Goal: Task Accomplishment & Management: Manage account settings

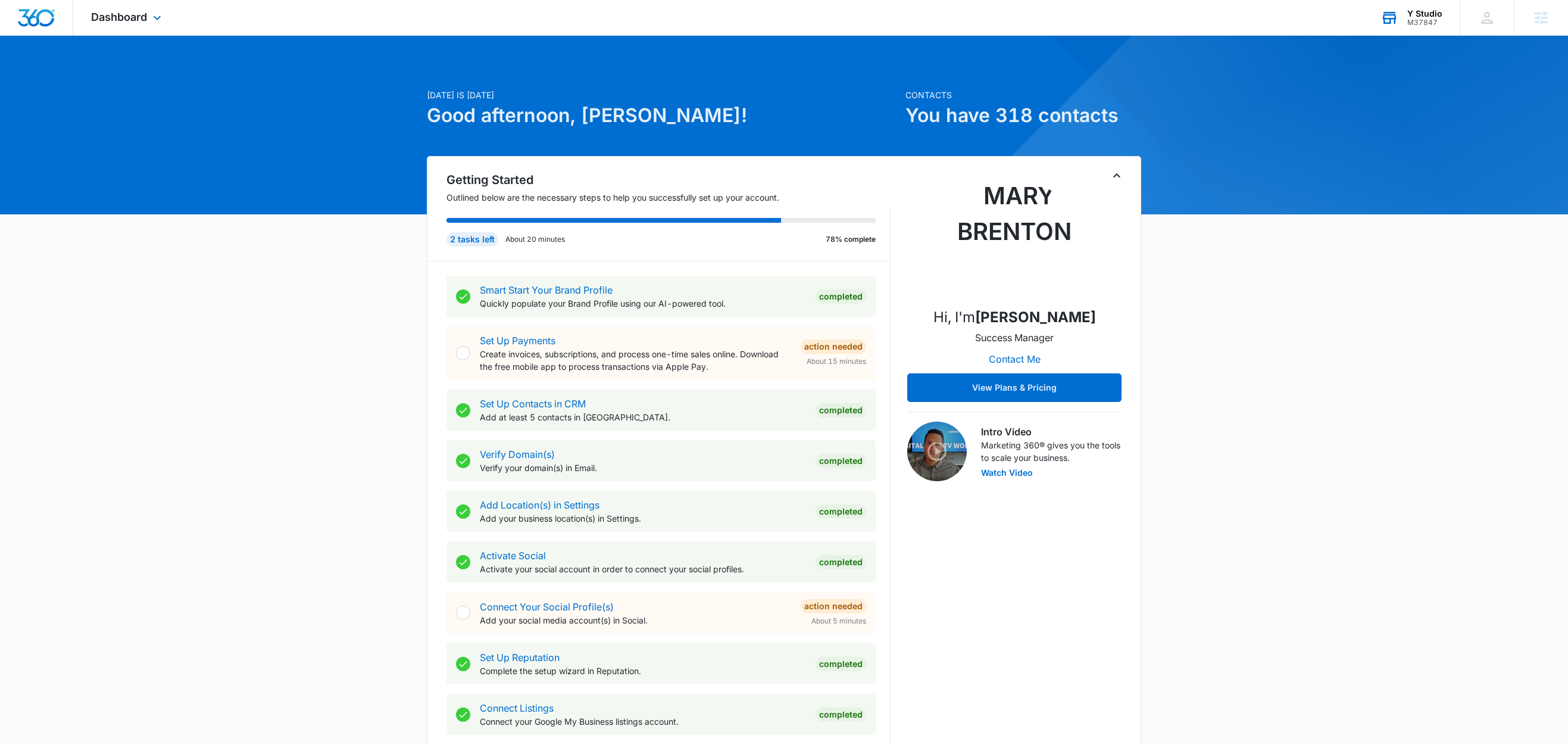
click at [1426, 12] on div "Y Studio" at bounding box center [1424, 14] width 35 height 9
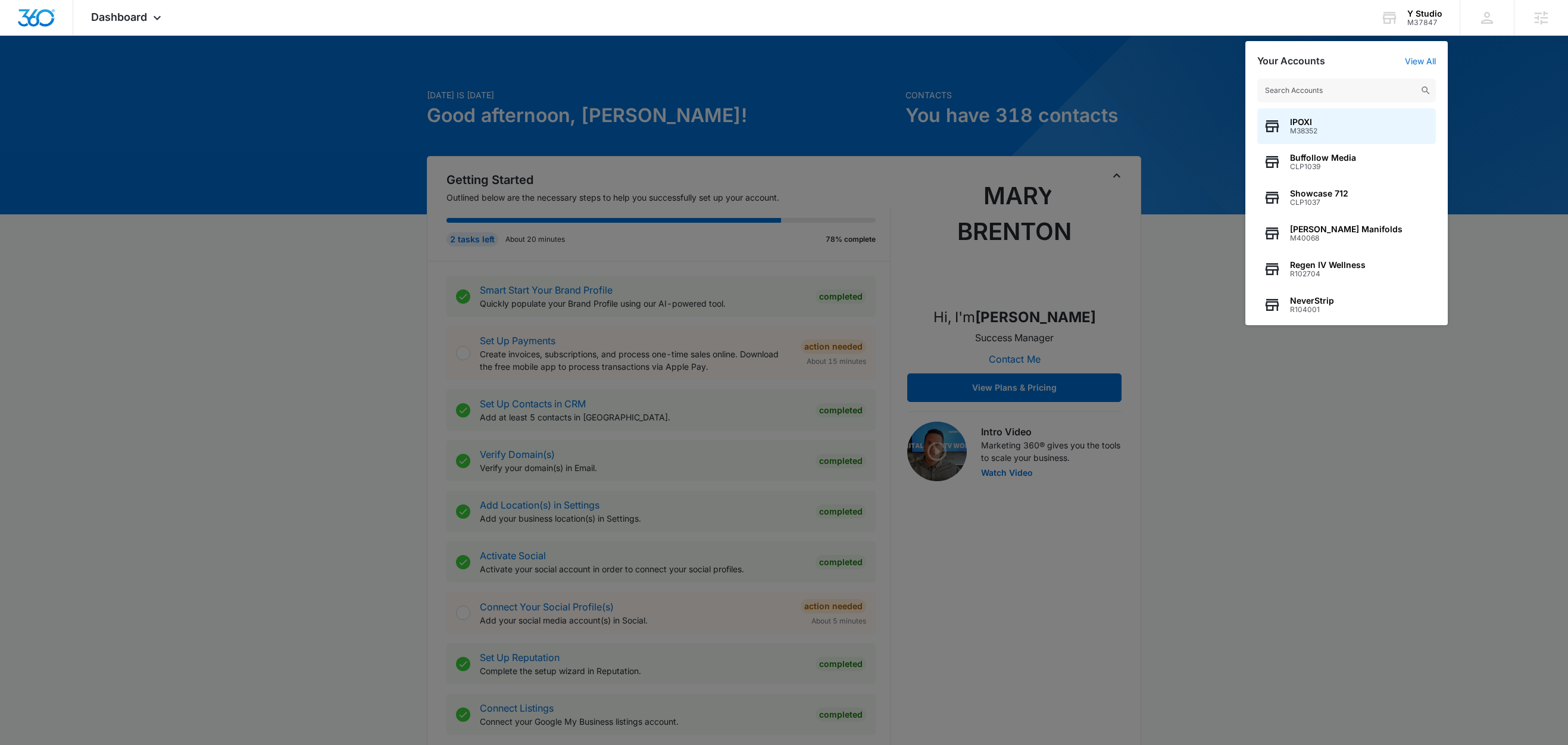
click at [1480, 69] on div at bounding box center [784, 372] width 1568 height 745
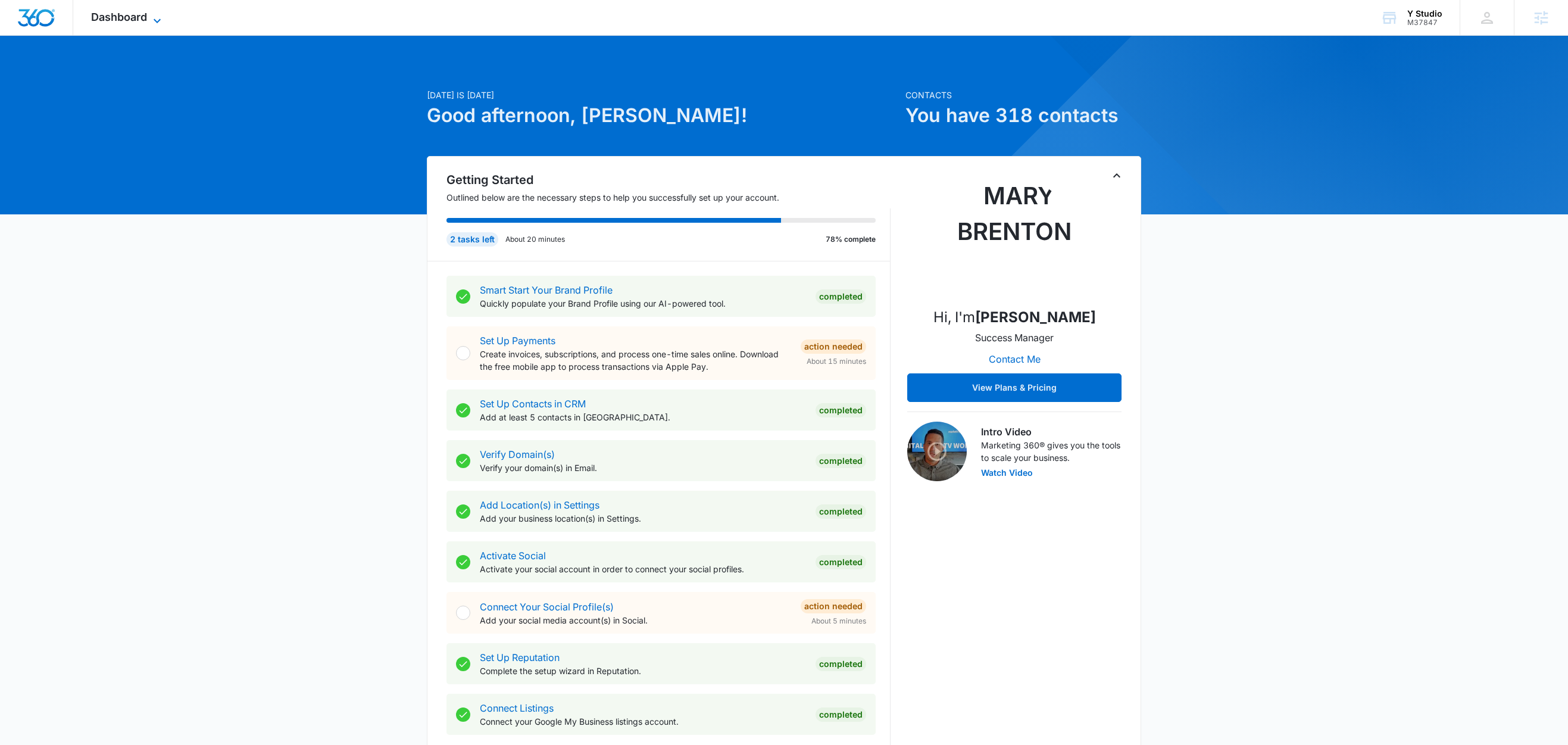
click at [157, 23] on icon at bounding box center [156, 21] width 14 height 14
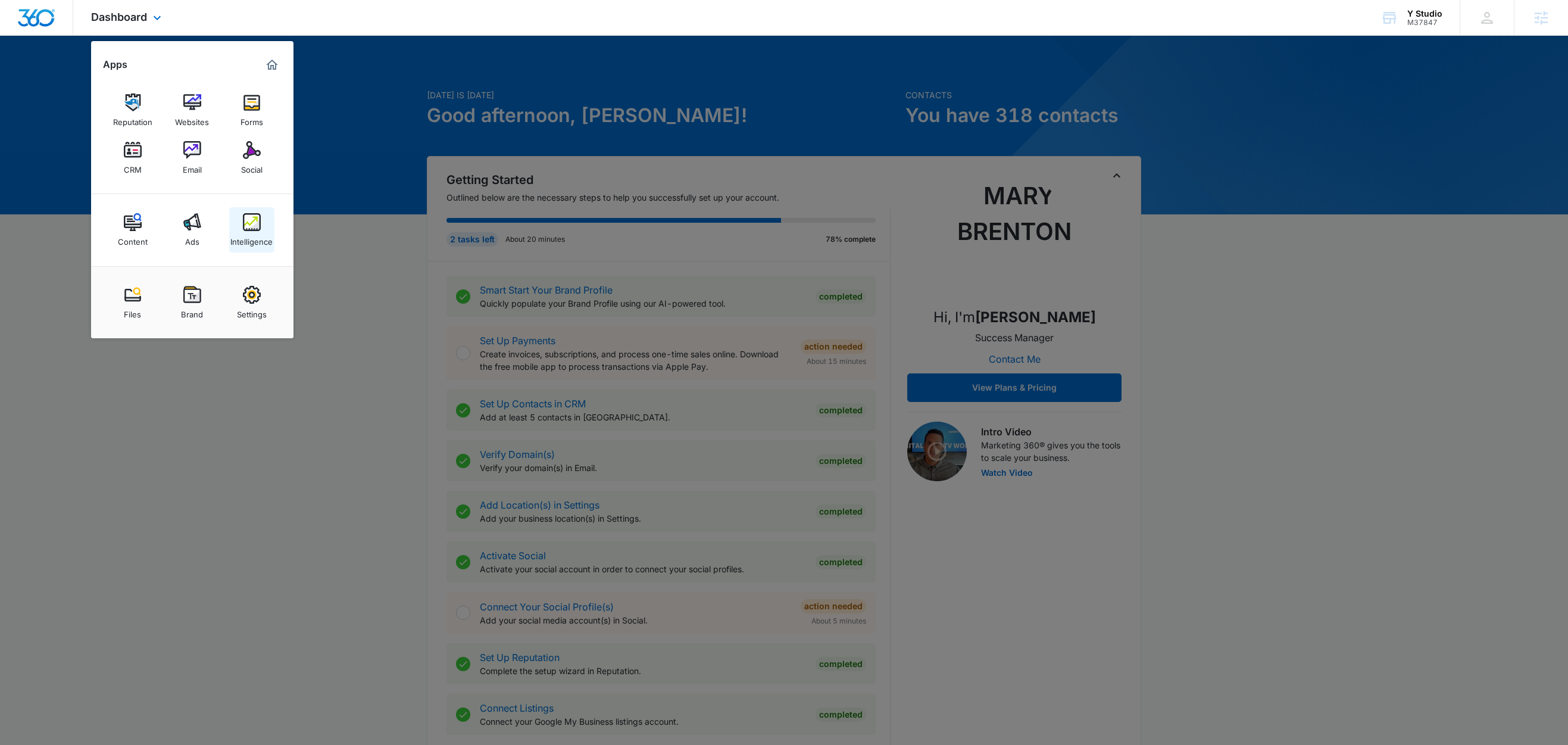
click at [262, 246] on link "Intelligence" at bounding box center [252, 230] width 45 height 45
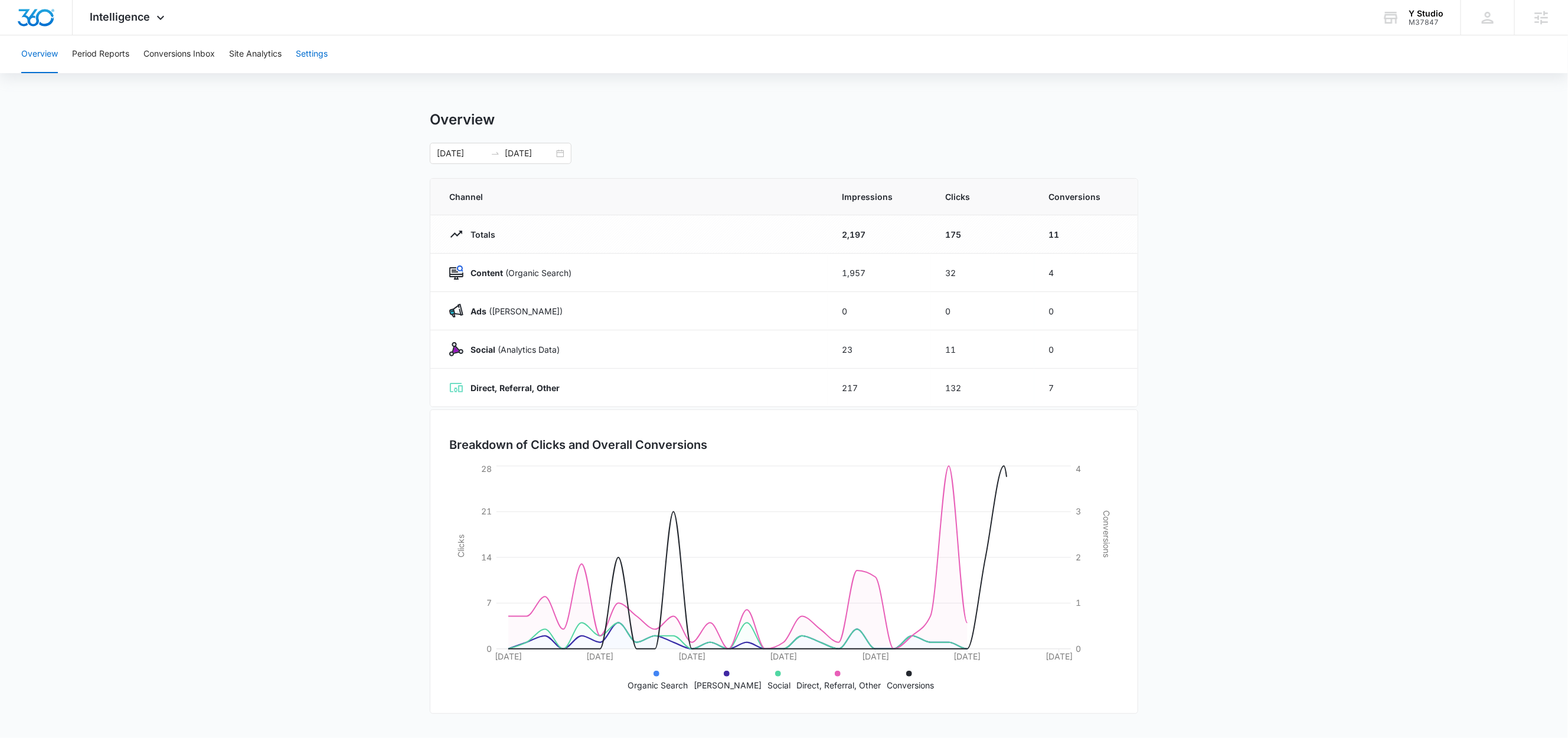
click at [319, 58] on button "Settings" at bounding box center [311, 54] width 32 height 38
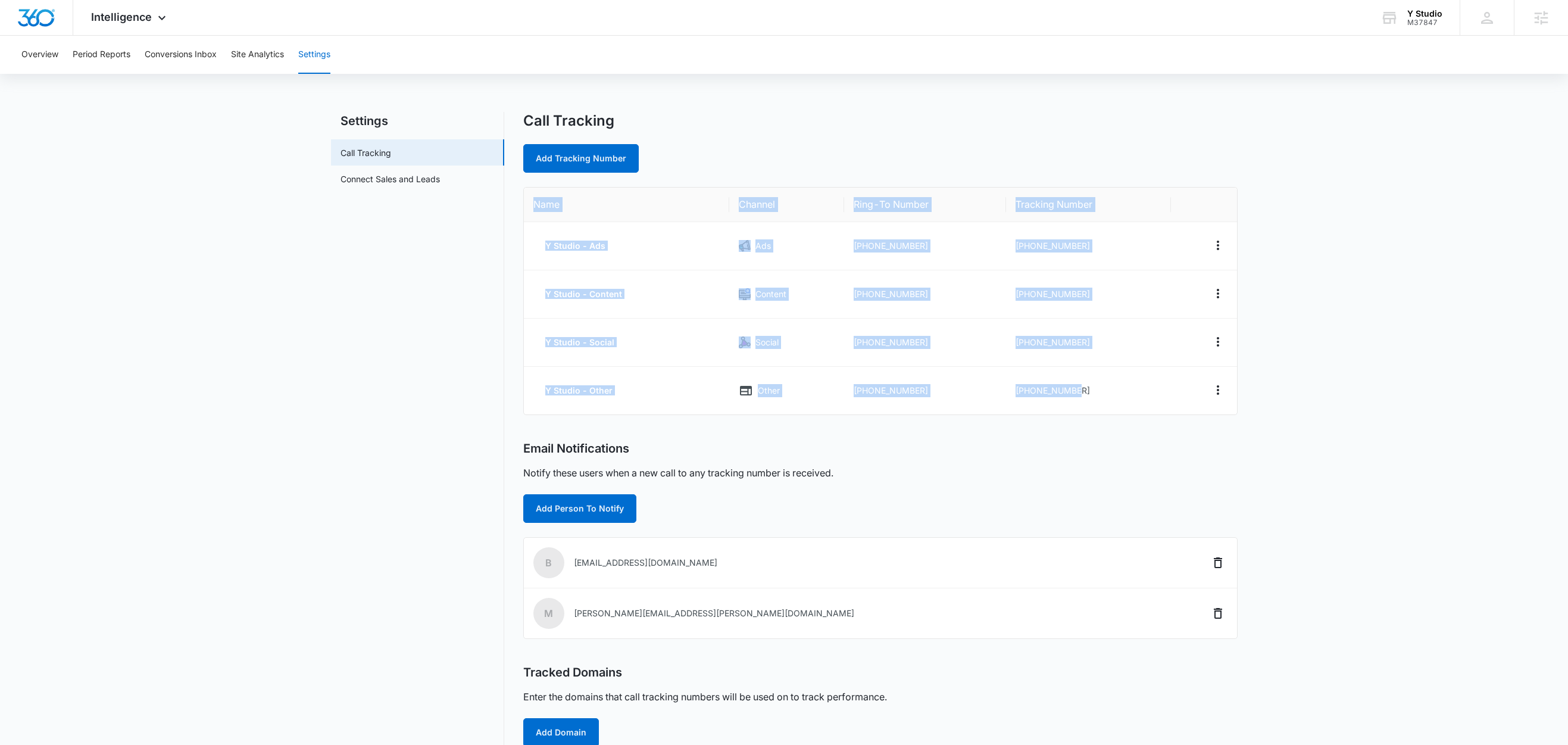
drag, startPoint x: 1075, startPoint y: 395, endPoint x: 526, endPoint y: 206, distance: 580.6
click at [526, 206] on table "Name Channel Ring-To Number Tracking Number Y Studio - Ads Ads +13523581267 +13…" at bounding box center [880, 301] width 713 height 227
copy table "Name Channel Ring-To Number Tracking Number Y Studio - Ads Ads +13523581267 +13…"
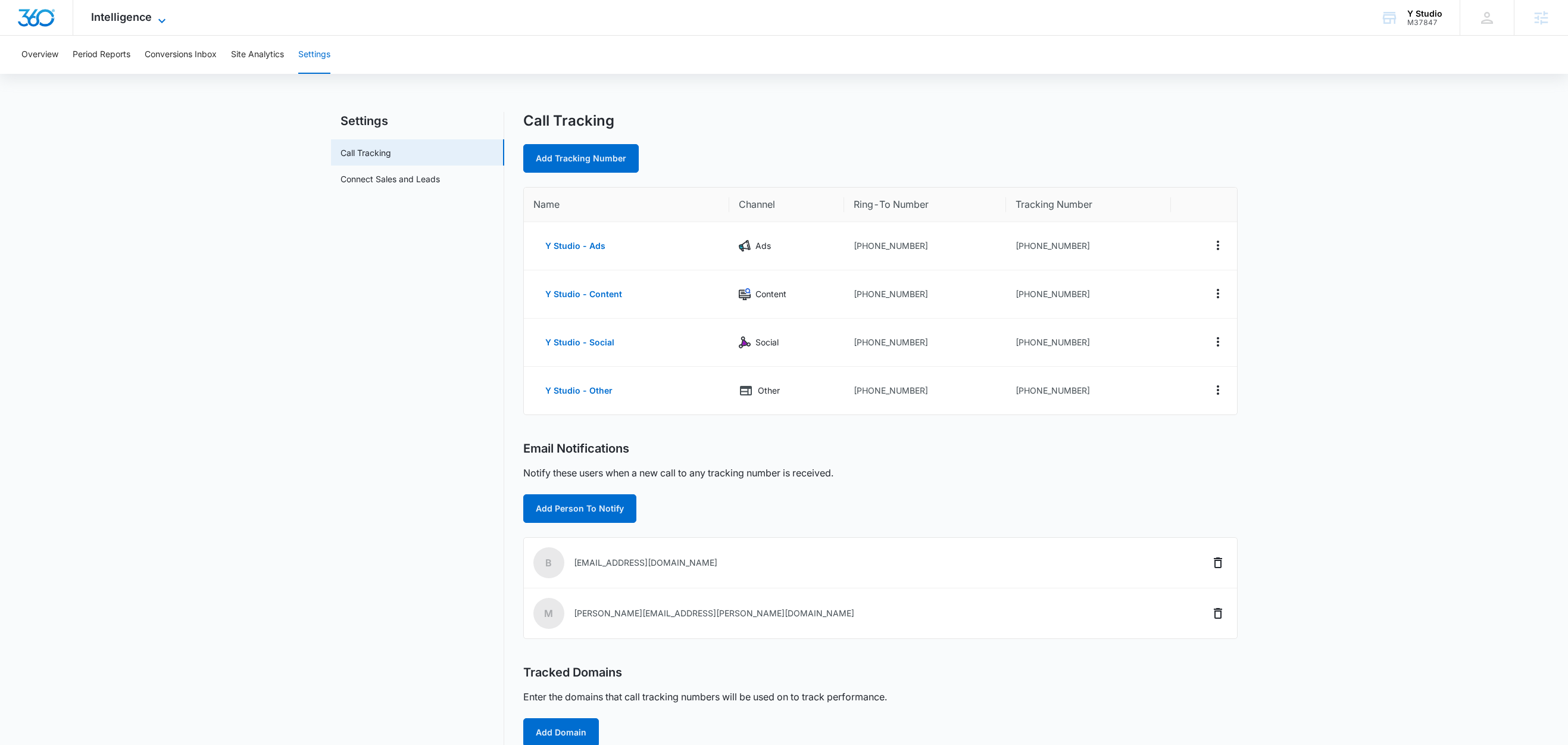
click at [155, 17] on icon at bounding box center [161, 21] width 14 height 14
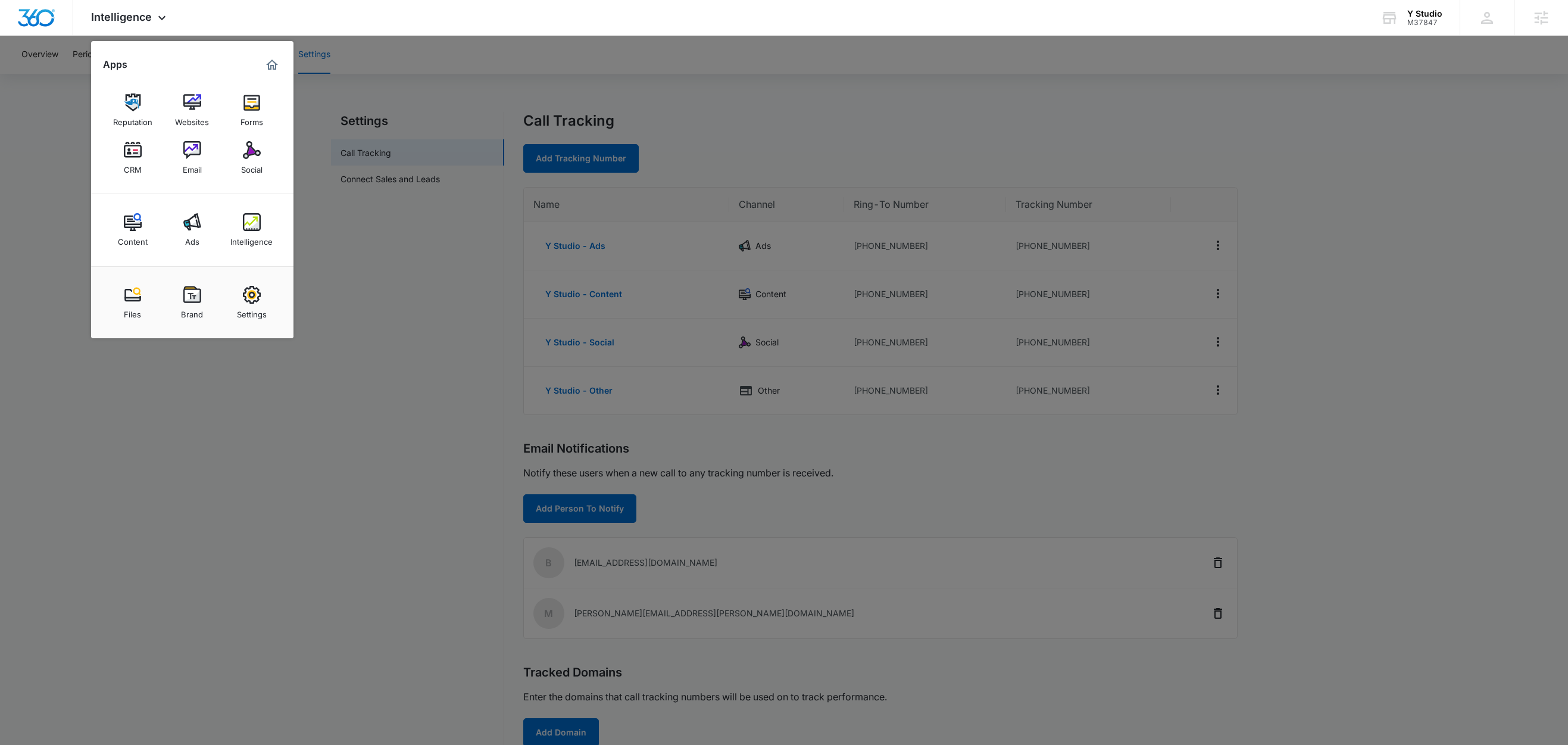
click at [1345, 296] on div at bounding box center [784, 372] width 1568 height 745
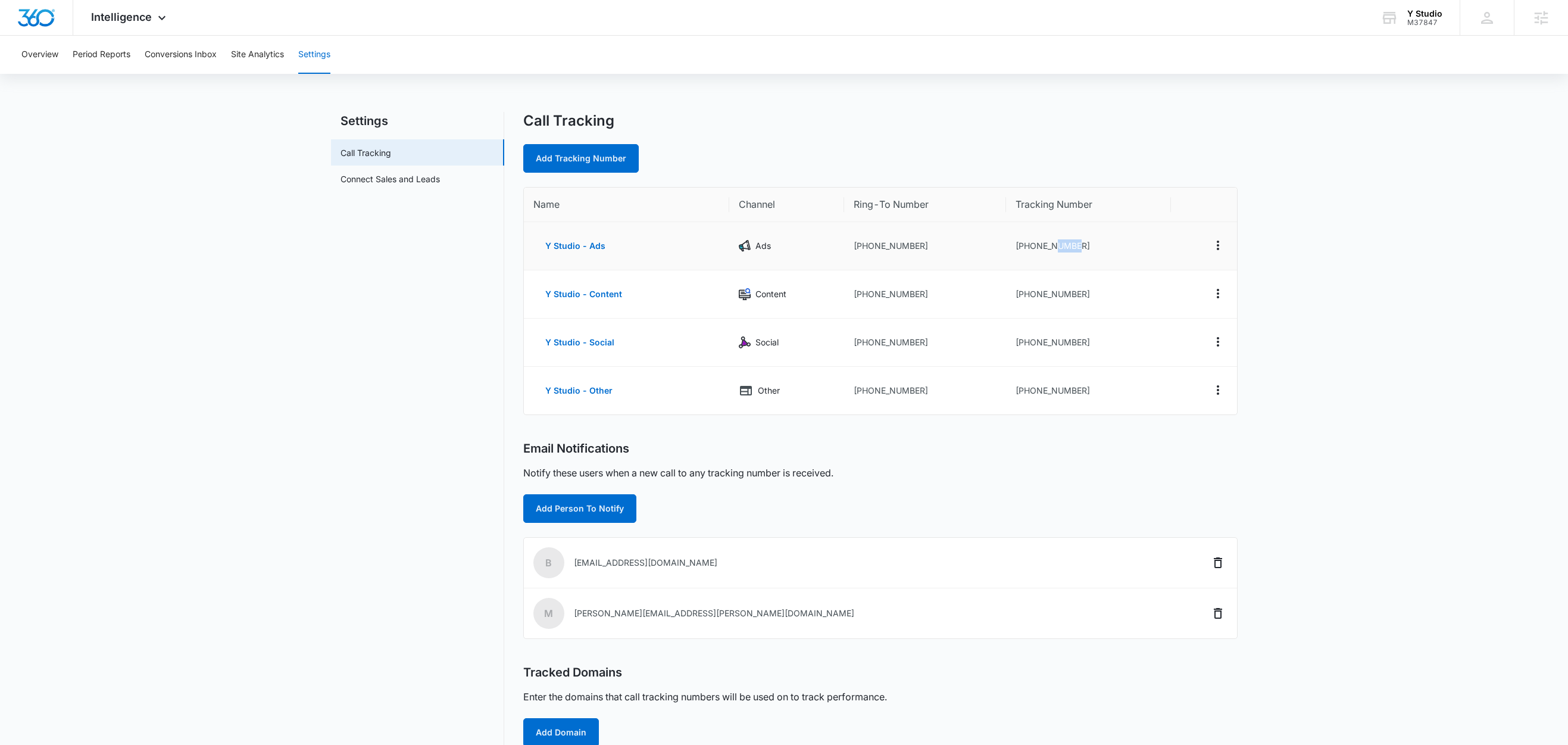
drag, startPoint x: 1078, startPoint y: 246, endPoint x: 1054, endPoint y: 247, distance: 24.0
click at [1054, 247] on td "+13526709305" at bounding box center [1088, 246] width 165 height 48
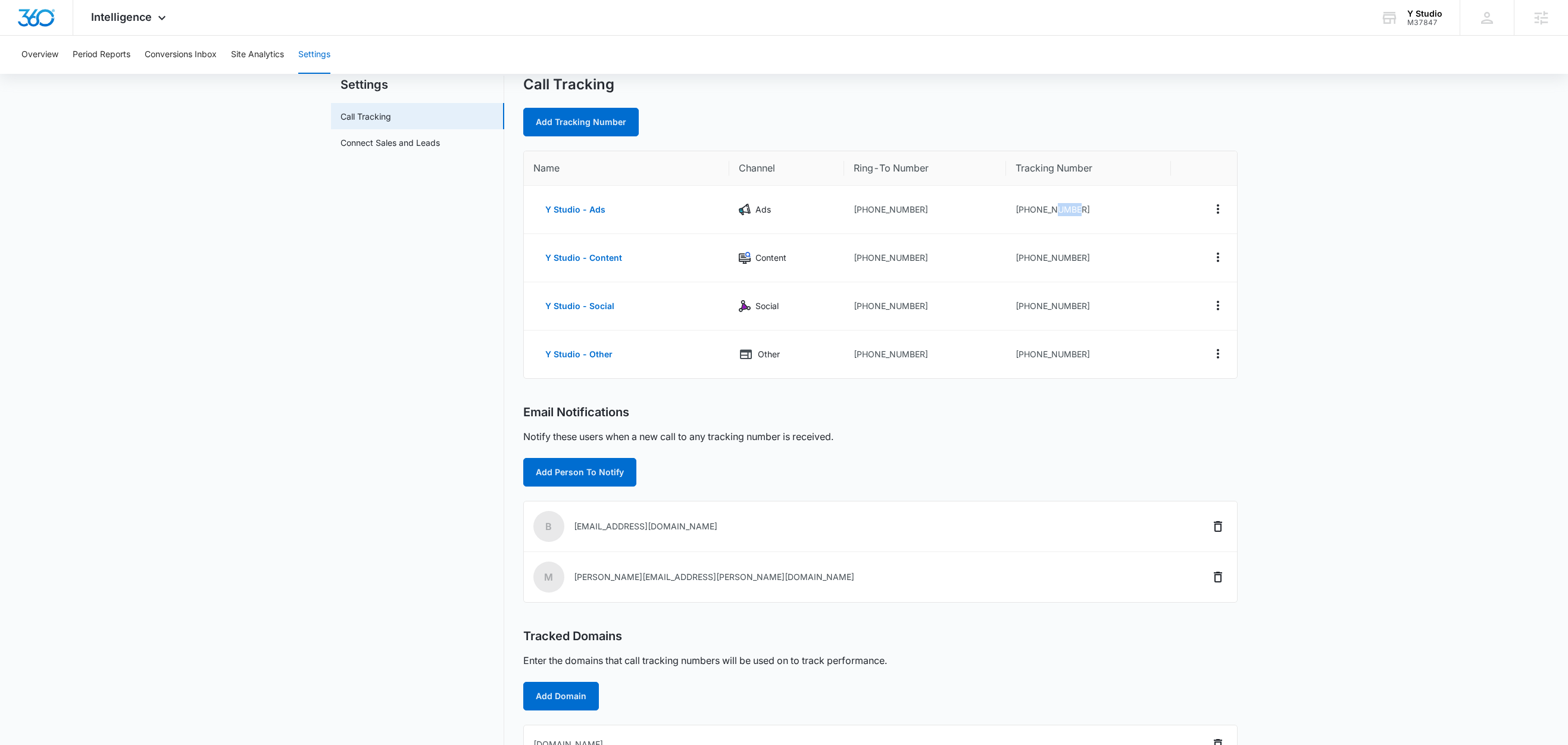
scroll to position [36, 0]
click at [1200, 216] on td at bounding box center [1204, 210] width 66 height 48
click at [1212, 201] on button "Actions" at bounding box center [1218, 210] width 19 height 19
click at [1146, 198] on button "Edit" at bounding box center [1168, 200] width 67 height 18
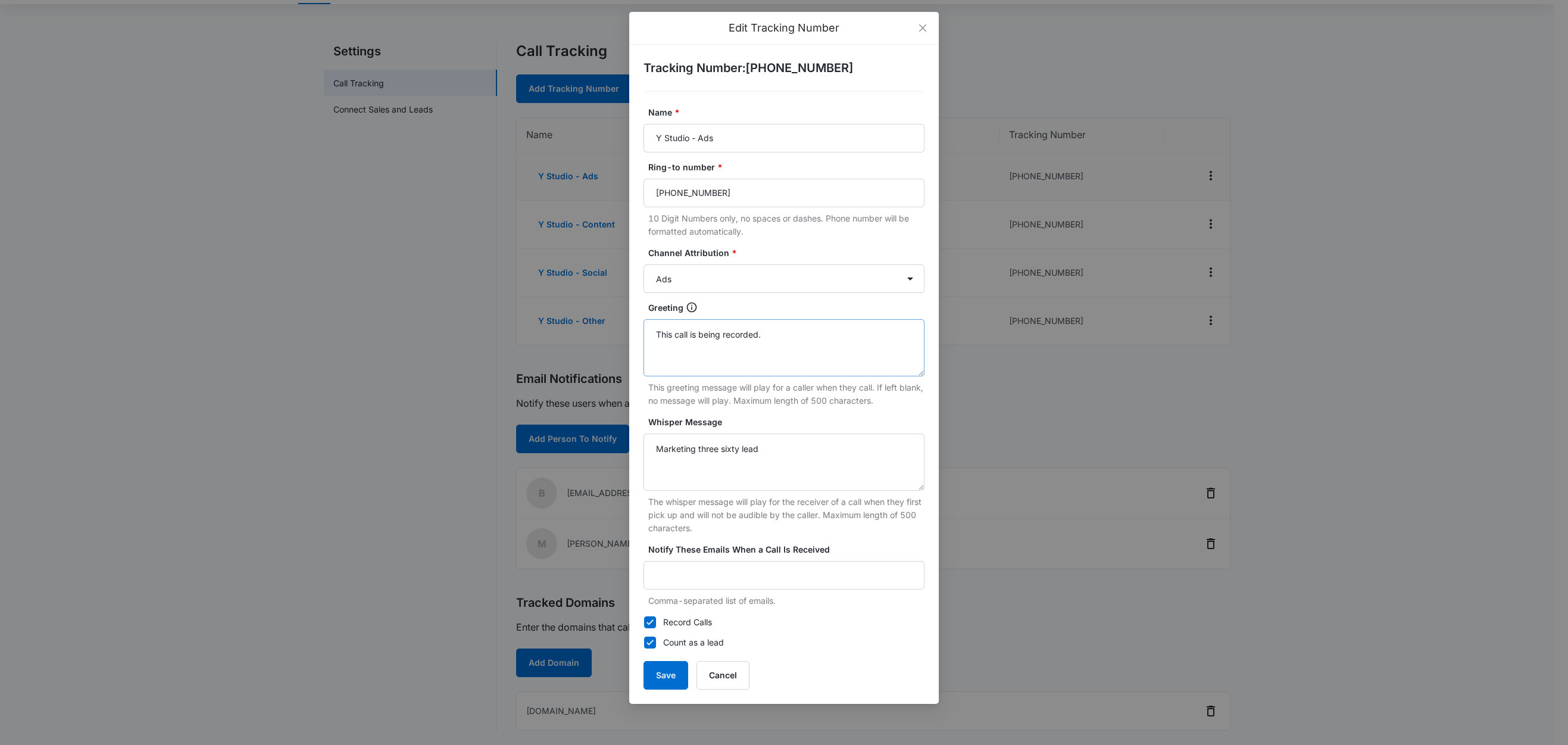
scroll to position [86, 0]
click at [722, 674] on button "Cancel" at bounding box center [723, 675] width 53 height 29
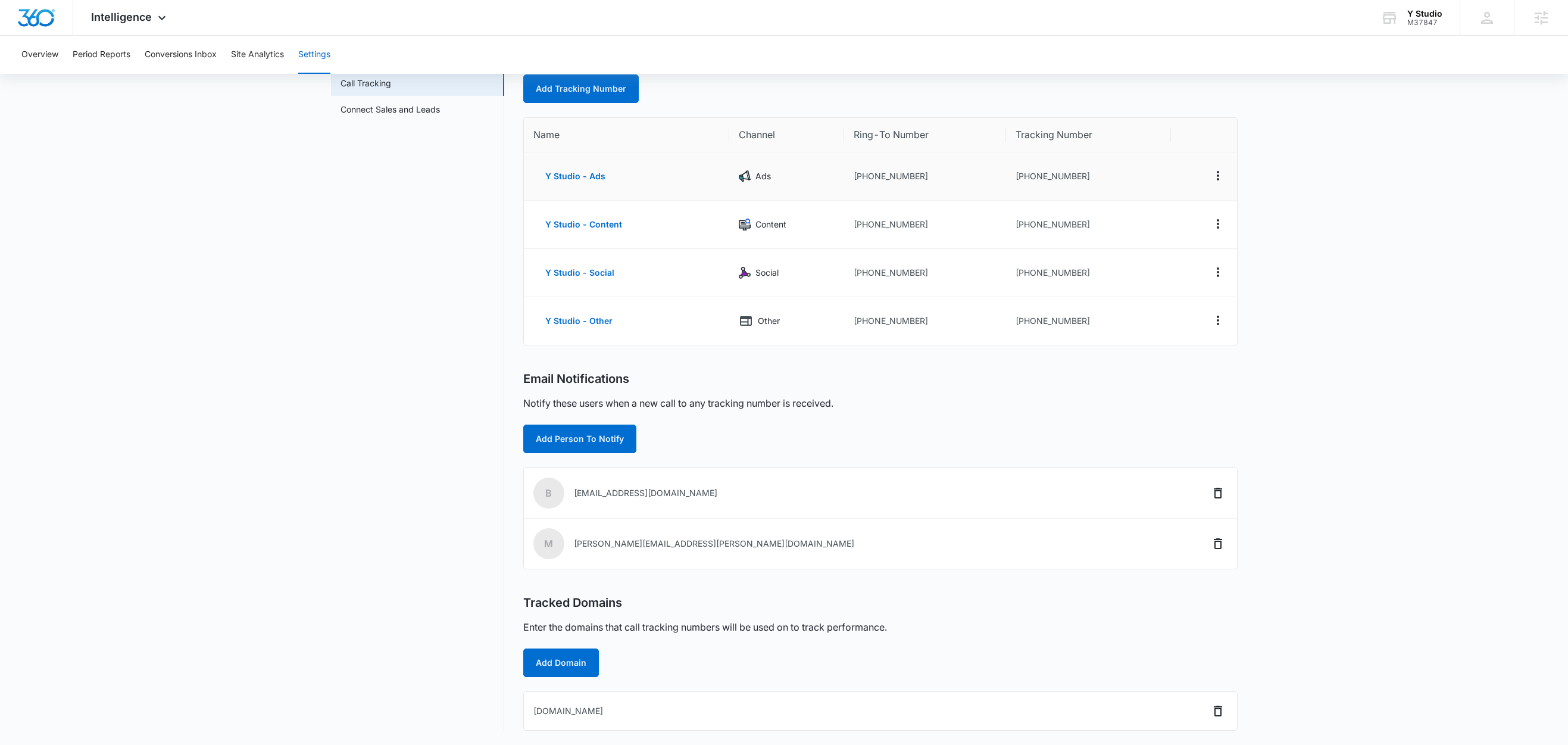
scroll to position [72, 0]
drag, startPoint x: 1082, startPoint y: 321, endPoint x: 1054, endPoint y: 321, distance: 28.0
click at [1054, 321] on td "+13526709319" at bounding box center [1088, 320] width 165 height 48
click at [141, 21] on span "Intelligence" at bounding box center [121, 16] width 61 height 12
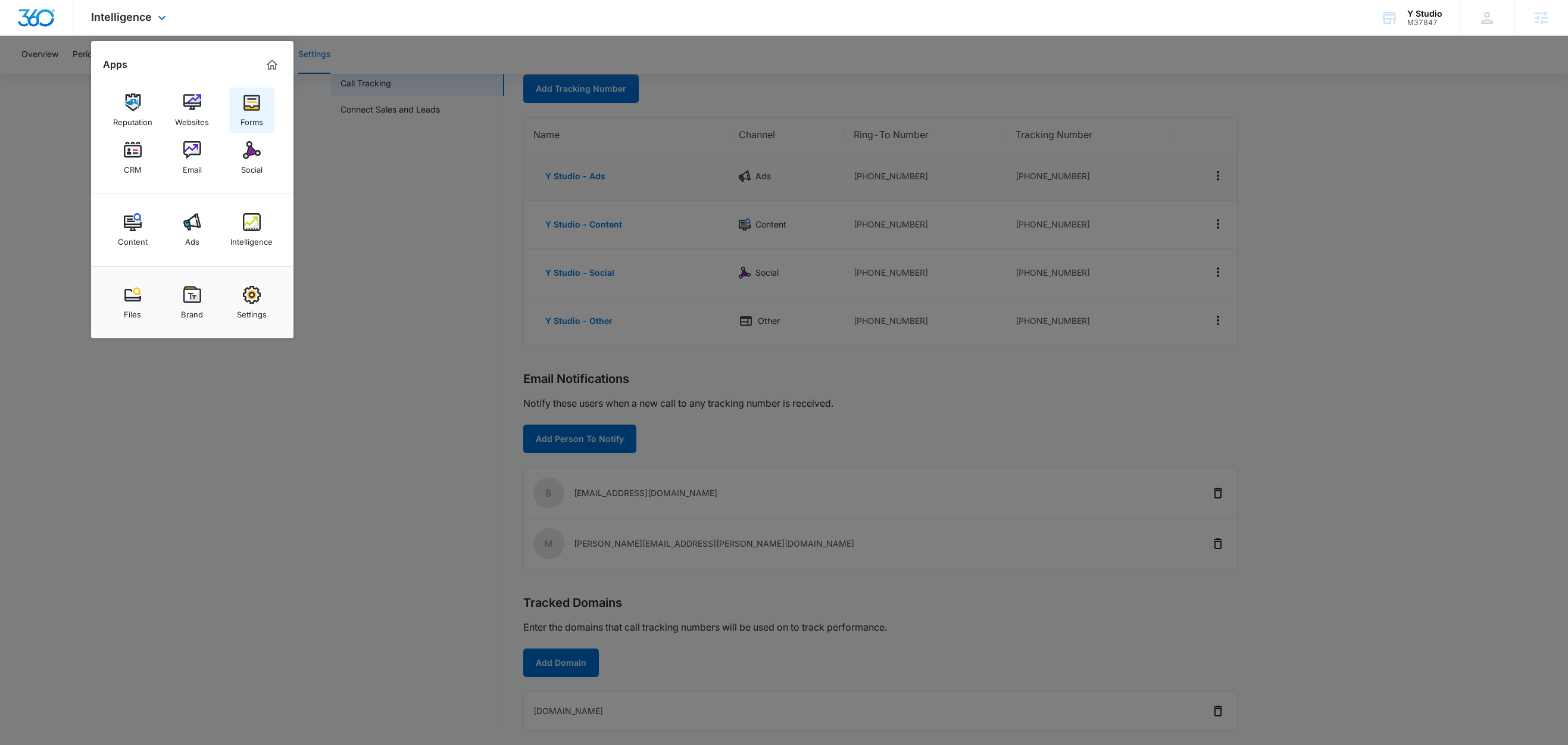
click at [256, 110] on img at bounding box center [251, 102] width 18 height 18
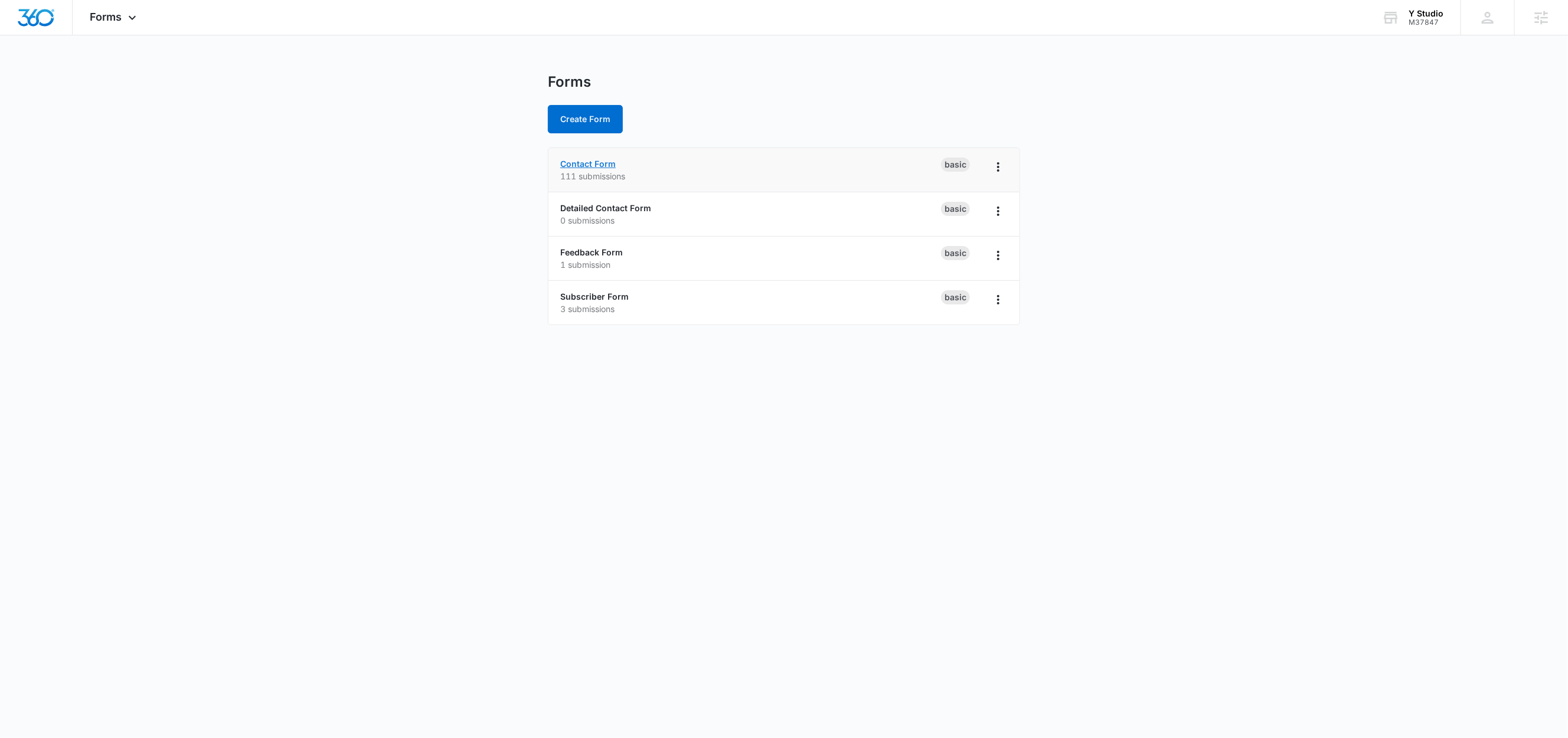
click at [596, 162] on link "Contact Form" at bounding box center [588, 163] width 56 height 10
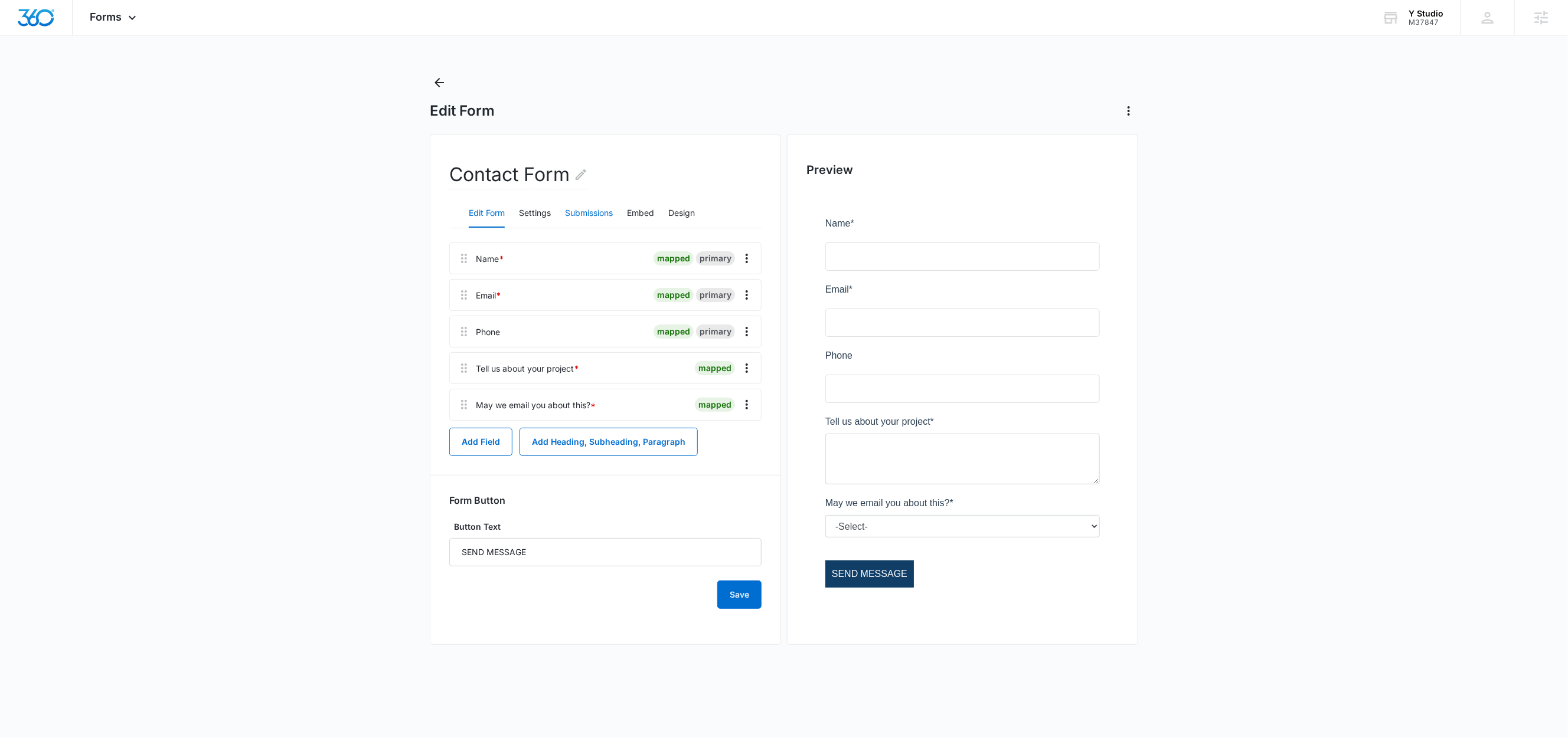
click at [603, 216] on button "Submissions" at bounding box center [588, 214] width 47 height 29
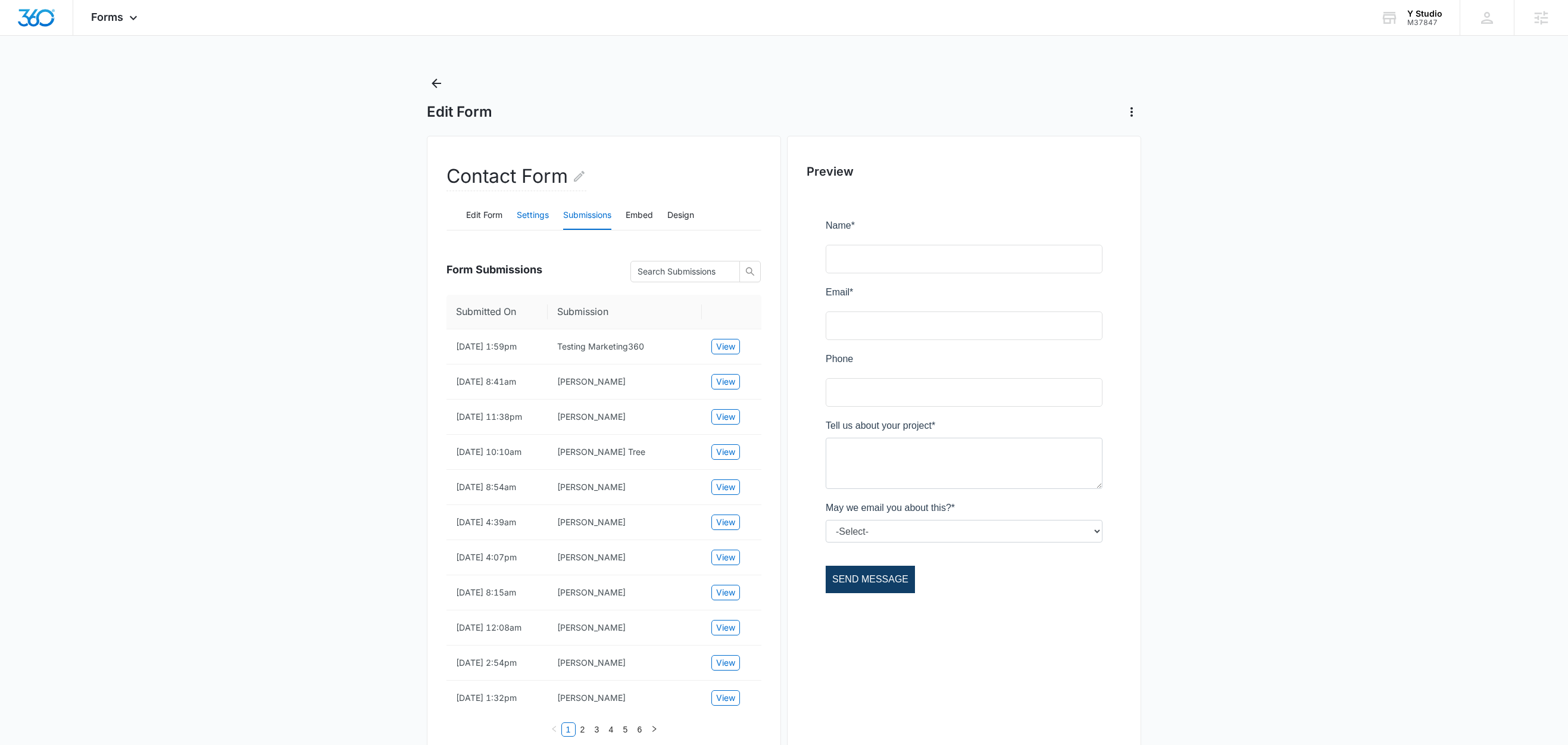
click at [530, 215] on button "Settings" at bounding box center [533, 216] width 32 height 29
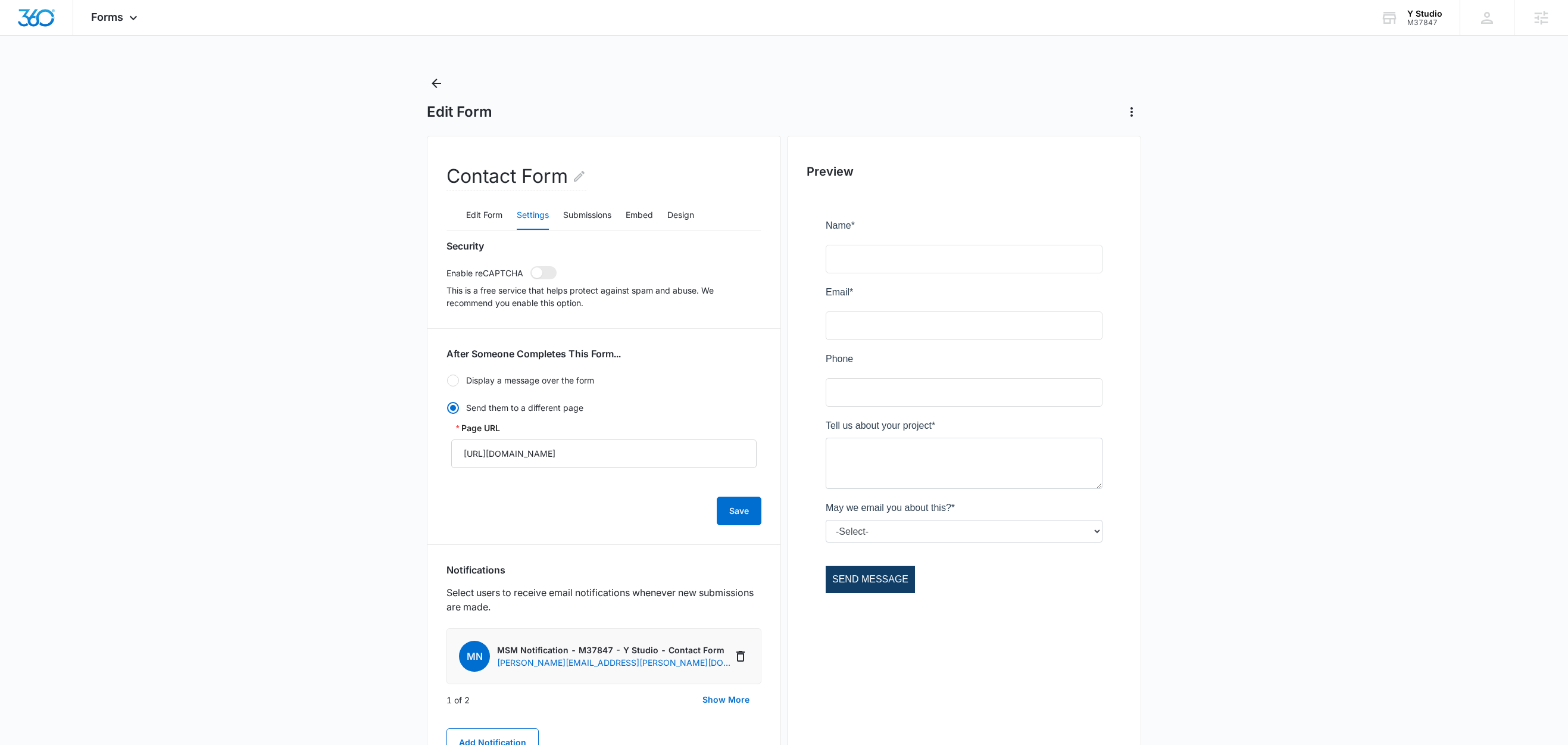
click at [451, 379] on div at bounding box center [452, 380] width 12 height 12
click at [447, 380] on input "Display a message over the form" at bounding box center [447, 380] width 1 height 1
radio input "true"
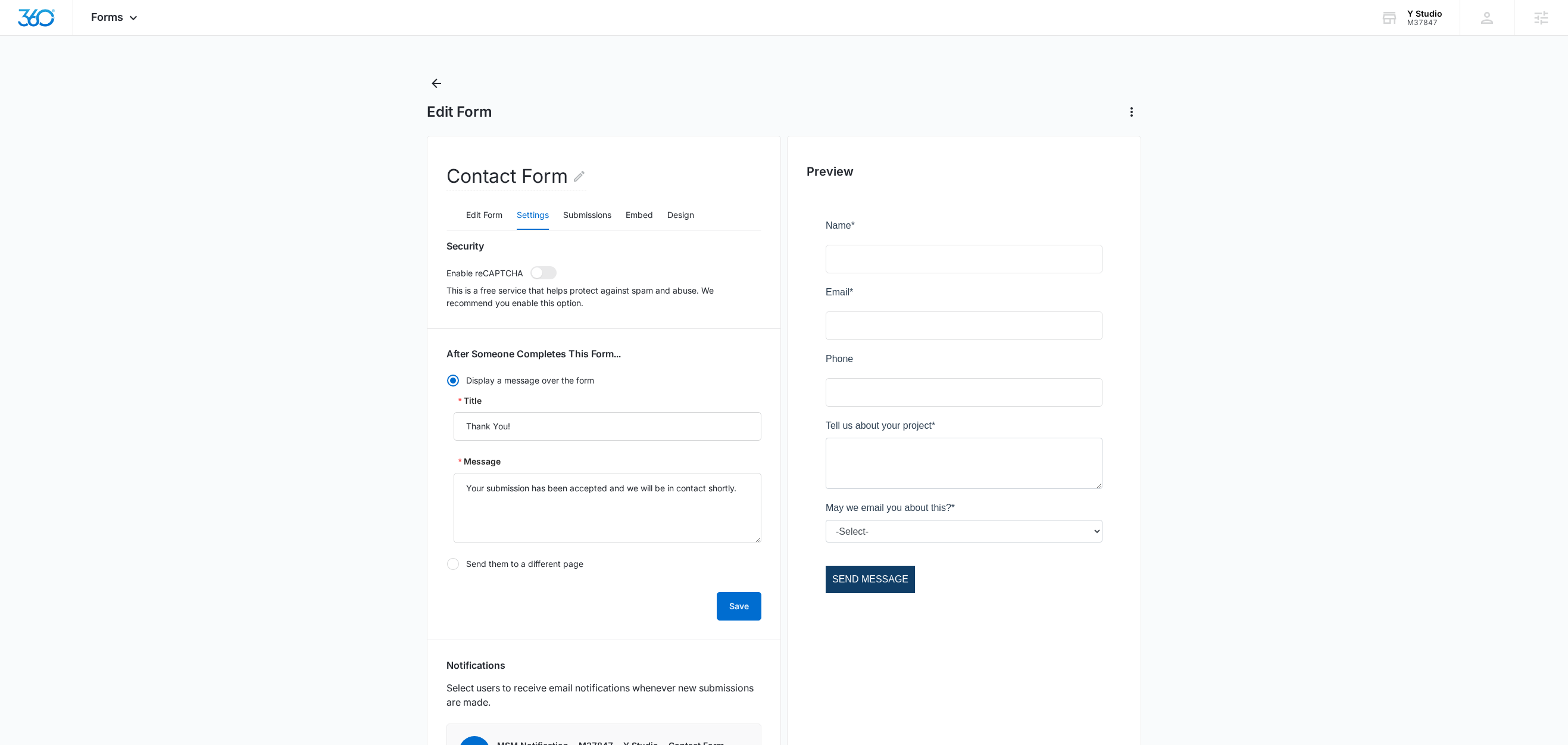
click at [482, 327] on div "Security Enable reCAPTCHA This is a free service that helps protect against spa…" at bounding box center [604, 670] width 315 height 860
drag, startPoint x: 467, startPoint y: 292, endPoint x: 438, endPoint y: 277, distance: 32.6
click at [467, 292] on p "This is a free service that helps protect against spam and abuse. We recommend …" at bounding box center [604, 296] width 315 height 25
click at [434, 272] on div "Contact Form Edit Form Settings Submissions Embed Design Security Enable reCAPT…" at bounding box center [604, 628] width 354 height 984
click at [438, 312] on div "Contact Form Edit Form Settings Submissions Embed Design Security Enable reCAPT…" at bounding box center [604, 628] width 354 height 984
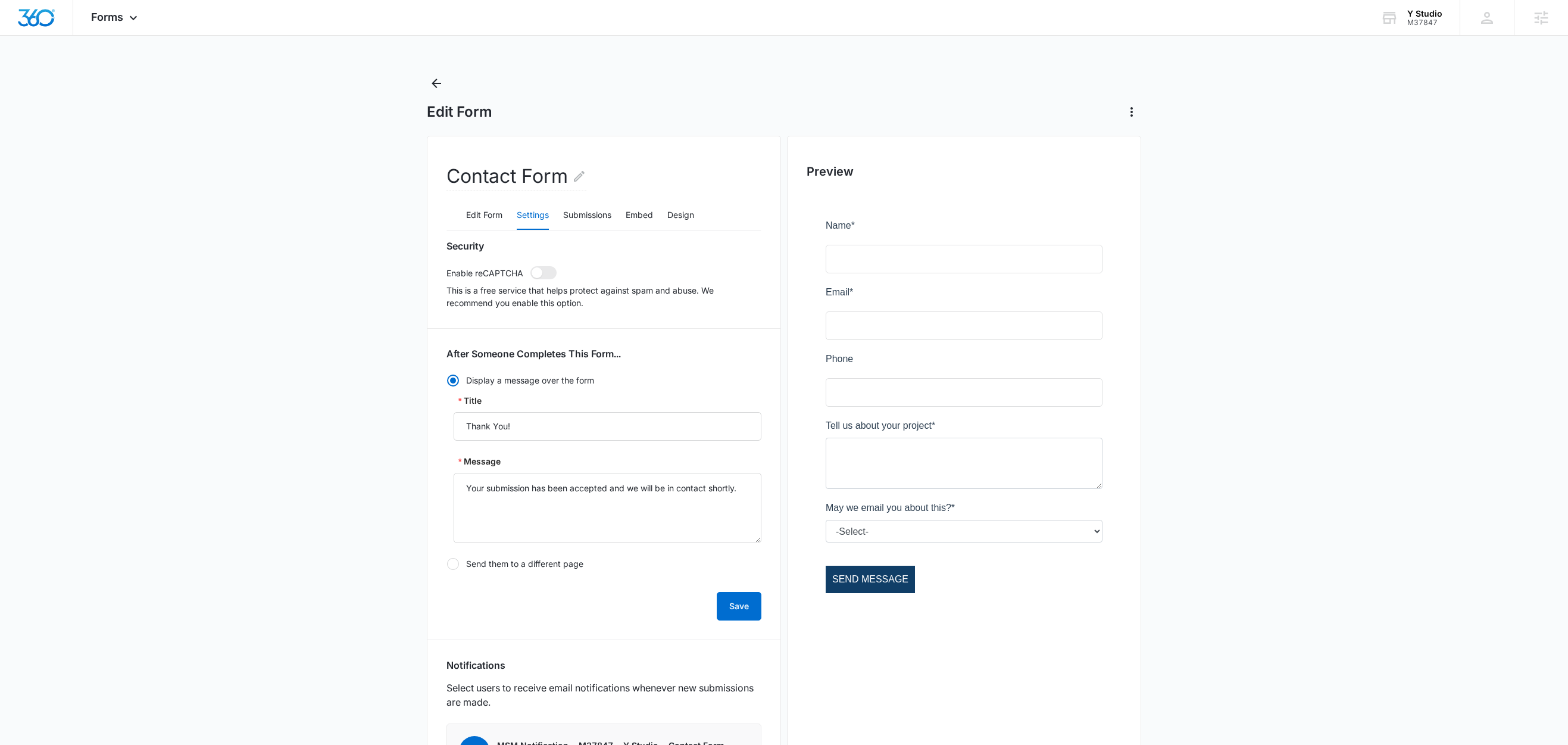
drag, startPoint x: 417, startPoint y: 265, endPoint x: 423, endPoint y: 264, distance: 6.1
click at [418, 264] on main "Edit Form Contact Form Edit Form Settings Submissions Embed Design Security Ena…" at bounding box center [784, 609] width 1568 height 1070
click at [442, 272] on div "Contact Form Edit Form Settings Submissions Embed Design Security Enable reCAPT…" at bounding box center [604, 628] width 354 height 984
click at [440, 274] on div "Contact Form Edit Form Settings Submissions Embed Design Security Enable reCAPT…" at bounding box center [604, 628] width 354 height 984
click at [436, 273] on div "Contact Form Edit Form Settings Submissions Embed Design Security Enable reCAPT…" at bounding box center [604, 628] width 354 height 984
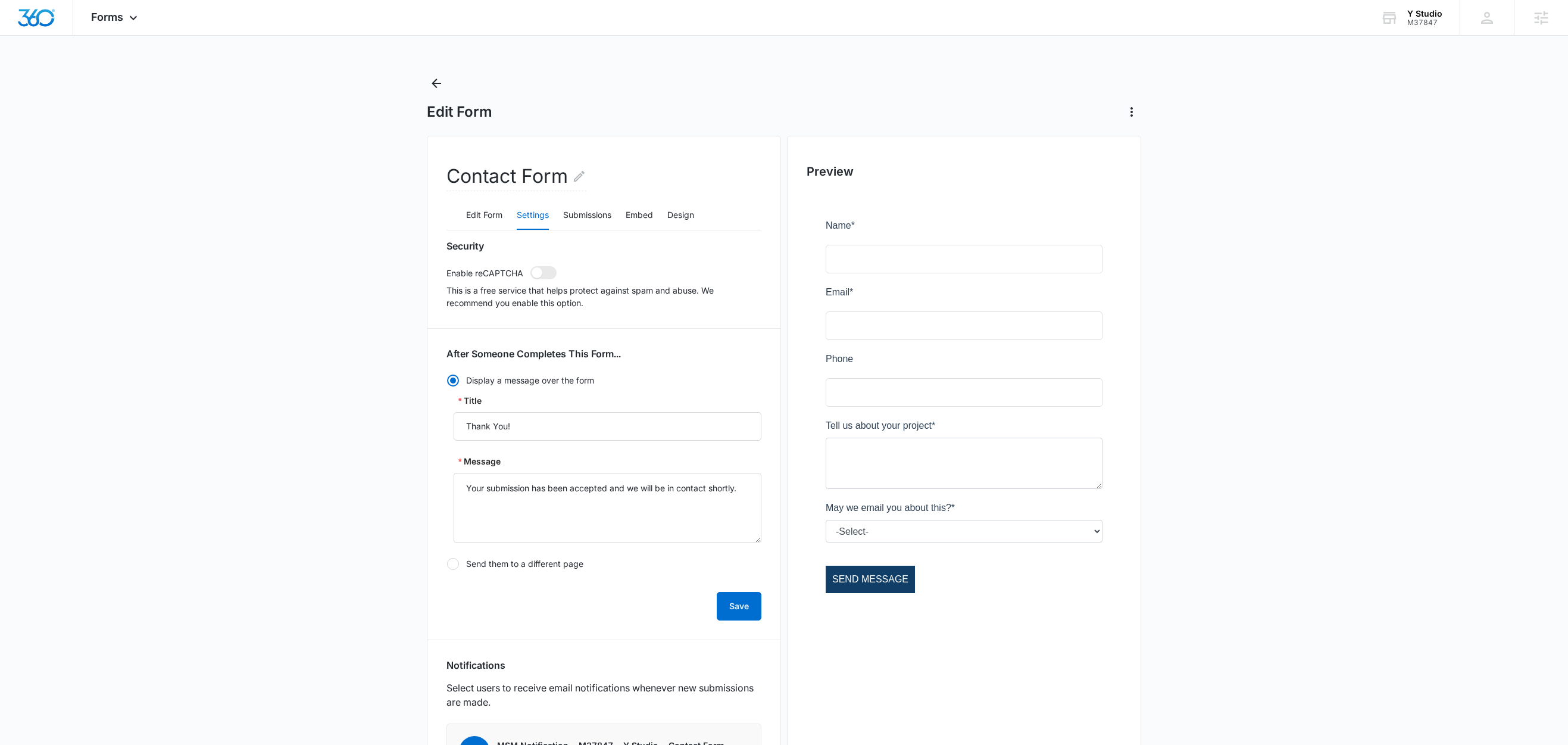
click at [434, 273] on div "Contact Form Edit Form Settings Submissions Embed Design Security Enable reCAPT…" at bounding box center [604, 628] width 354 height 984
drag, startPoint x: 431, startPoint y: 279, endPoint x: 442, endPoint y: 291, distance: 16.3
click at [432, 280] on div "Contact Form Edit Form Settings Submissions Embed Design Security Enable reCAPT…" at bounding box center [604, 628] width 354 height 984
drag, startPoint x: 381, startPoint y: 262, endPoint x: 579, endPoint y: 335, distance: 211.0
click at [579, 335] on main "Edit Form Contact Form Edit Form Settings Submissions Embed Design Security Ena…" at bounding box center [784, 609] width 1568 height 1070
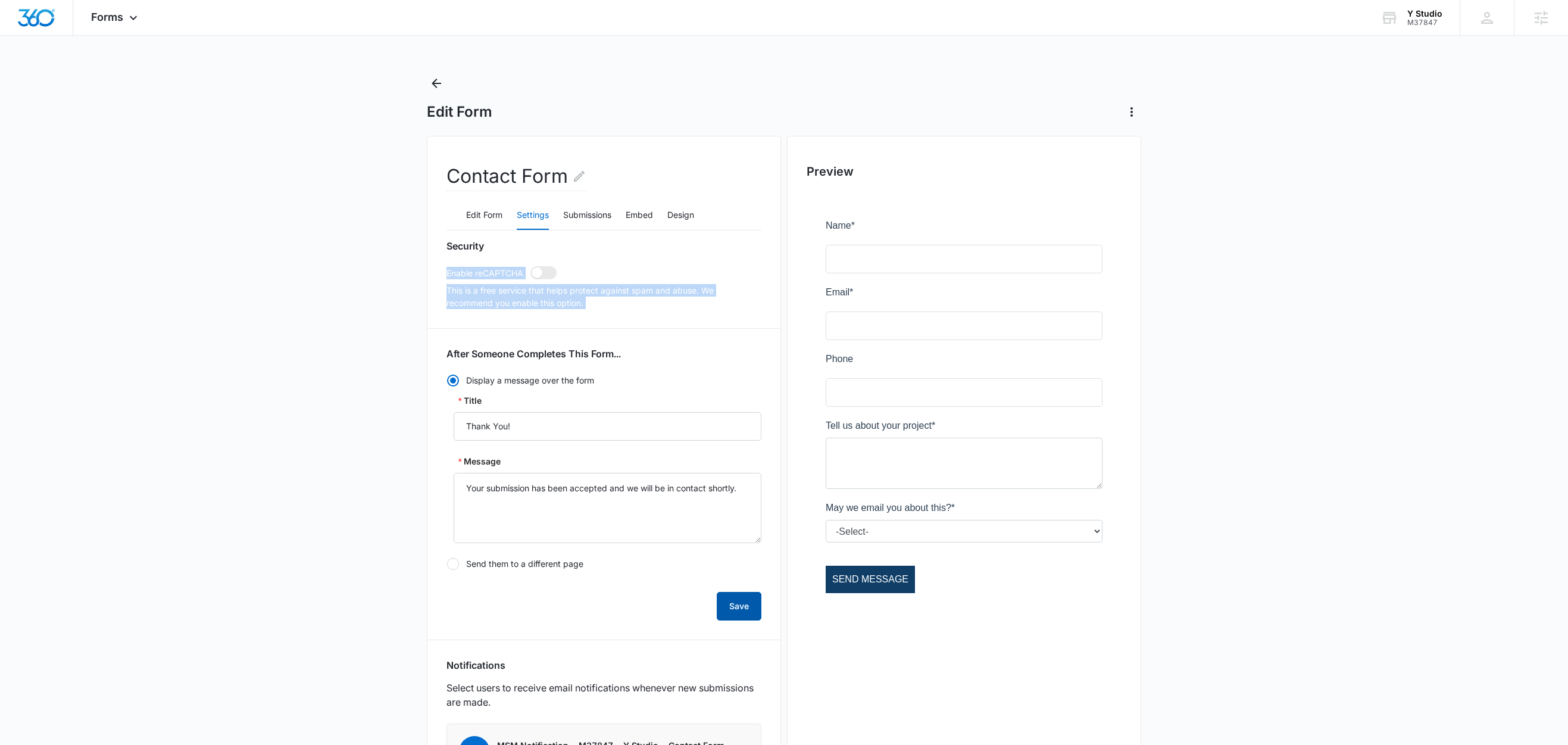
click at [725, 612] on button "Save" at bounding box center [739, 606] width 45 height 29
click at [747, 610] on button "Save" at bounding box center [739, 606] width 45 height 29
click at [671, 305] on p "This is a free service that helps protect against spam and abuse. We recommend …" at bounding box center [604, 296] width 315 height 25
drag, startPoint x: 625, startPoint y: 309, endPoint x: 395, endPoint y: 239, distance: 240.4
click at [395, 239] on main "Edit Form Contact Form Edit Form Settings Submissions Embed Design Security Ena…" at bounding box center [784, 609] width 1568 height 1070
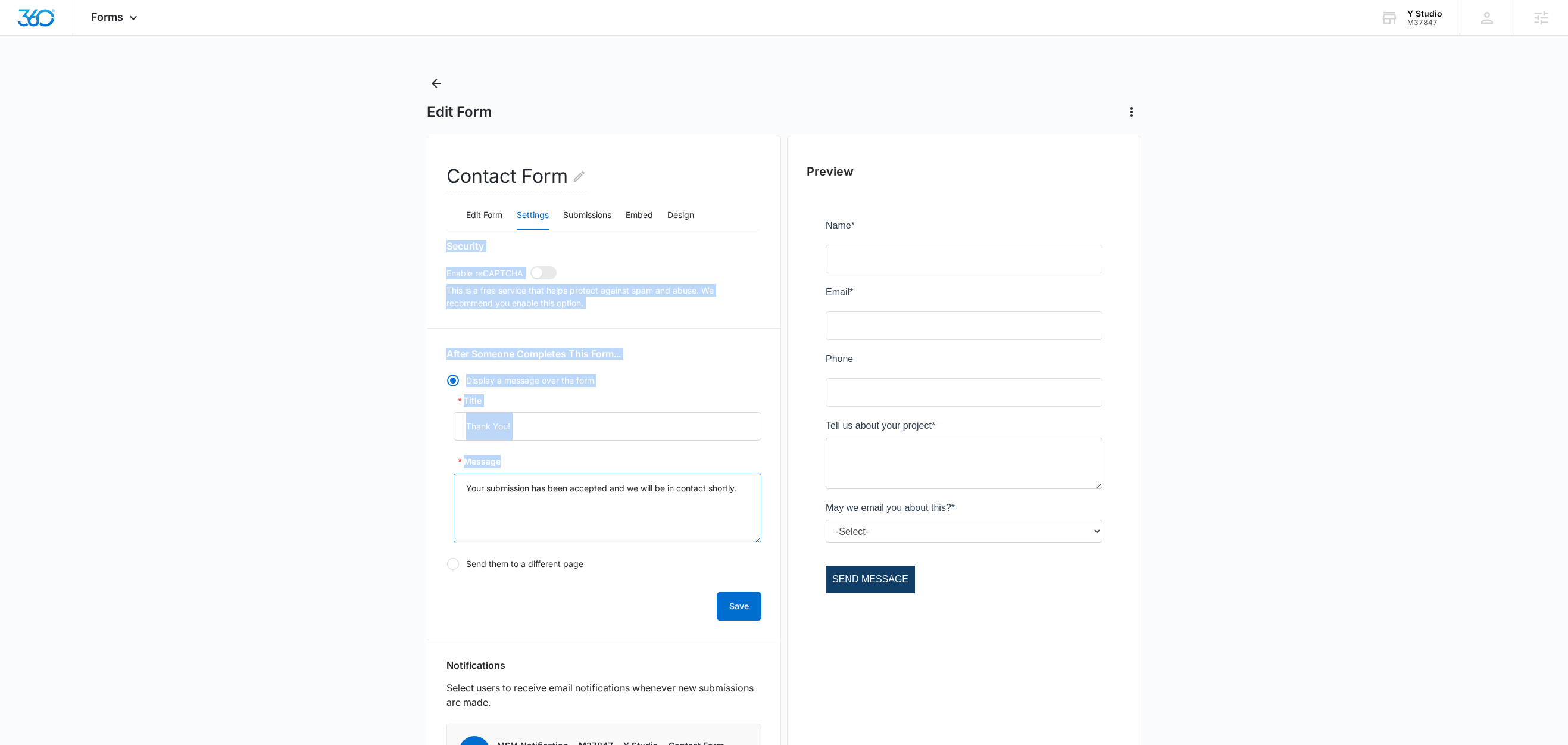
drag, startPoint x: 337, startPoint y: 250, endPoint x: 583, endPoint y: 478, distance: 335.4
click at [583, 478] on main "Edit Form Contact Form Edit Form Settings Submissions Embed Design Security Ena…" at bounding box center [784, 609] width 1568 height 1070
click at [370, 302] on main "Edit Form Contact Form Edit Form Settings Submissions Embed Design Security Ena…" at bounding box center [784, 609] width 1568 height 1070
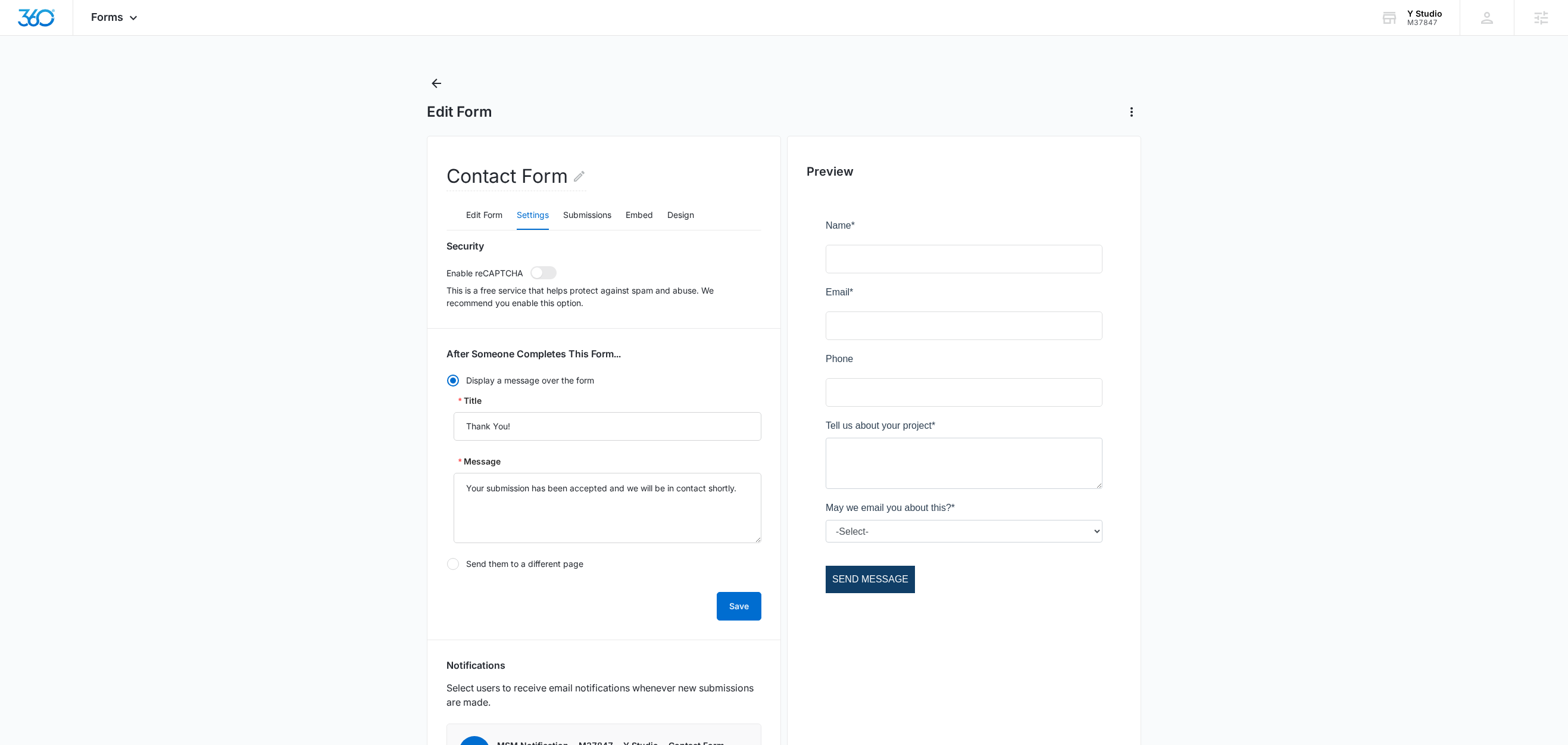
click at [466, 307] on p "This is a free service that helps protect against spam and abuse. We recommend …" at bounding box center [604, 296] width 315 height 25
drag, startPoint x: 452, startPoint y: 327, endPoint x: 460, endPoint y: 324, distance: 8.5
click at [453, 326] on div "Security Enable reCAPTCHA This is a free service that helps protect against spa…" at bounding box center [604, 670] width 315 height 860
drag, startPoint x: 460, startPoint y: 324, endPoint x: 483, endPoint y: 327, distance: 23.2
click at [465, 324] on div "Security Enable reCAPTCHA This is a free service that helps protect against spa…" at bounding box center [604, 670] width 315 height 860
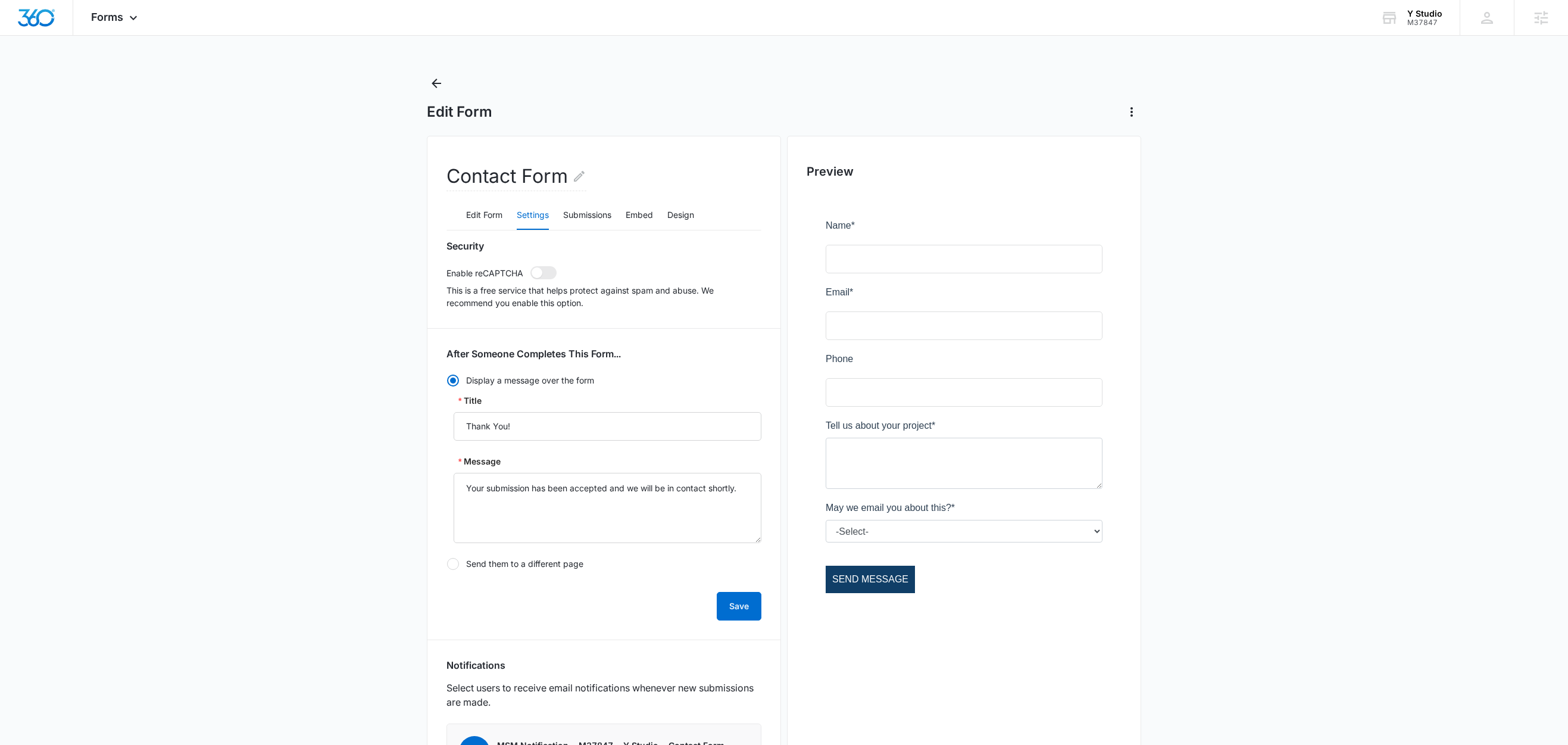
drag, startPoint x: 496, startPoint y: 328, endPoint x: 503, endPoint y: 327, distance: 7.1
click at [498, 328] on div "Security Enable reCAPTCHA This is a free service that helps protect against spa…" at bounding box center [604, 670] width 315 height 860
click at [495, 324] on div "Security Enable reCAPTCHA This is a free service that helps protect against spa…" at bounding box center [604, 670] width 315 height 860
drag, startPoint x: 474, startPoint y: 321, endPoint x: 436, endPoint y: 320, distance: 38.0
click at [473, 321] on div "Security Enable reCAPTCHA This is a free service that helps protect against spa…" at bounding box center [604, 670] width 315 height 860
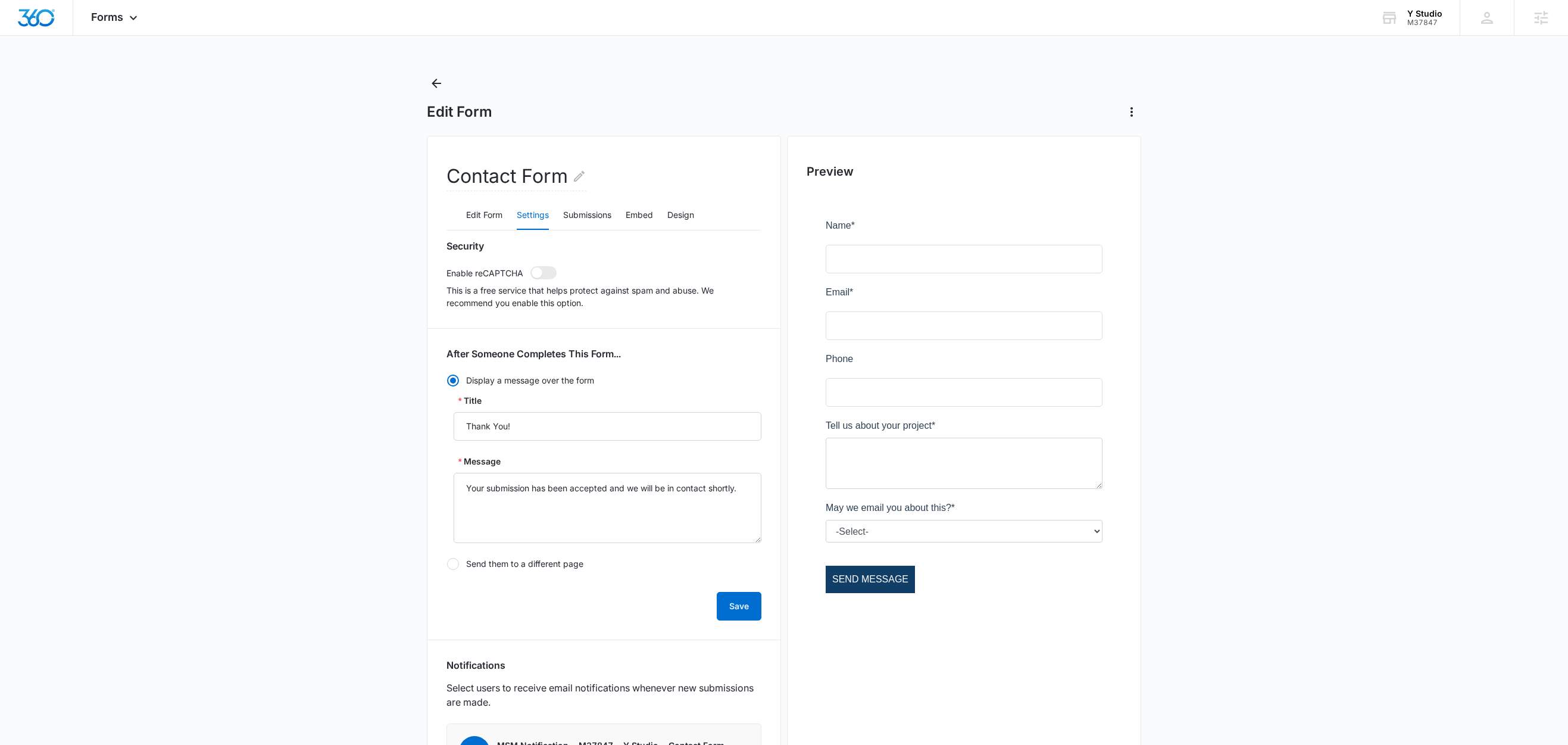
drag, startPoint x: 436, startPoint y: 320, endPoint x: 431, endPoint y: 300, distance: 20.6
click at [436, 320] on div "Contact Form Edit Form Settings Submissions Embed Design Security Enable reCAPT…" at bounding box center [604, 628] width 354 height 984
click at [431, 299] on div "Contact Form Edit Form Settings Submissions Embed Design Security Enable reCAPT…" at bounding box center [604, 628] width 354 height 984
drag, startPoint x: 410, startPoint y: 272, endPoint x: 430, endPoint y: 241, distance: 36.9
click at [410, 272] on main "Edit Form Contact Form Edit Form Settings Submissions Embed Design Security Ena…" at bounding box center [784, 609] width 1568 height 1070
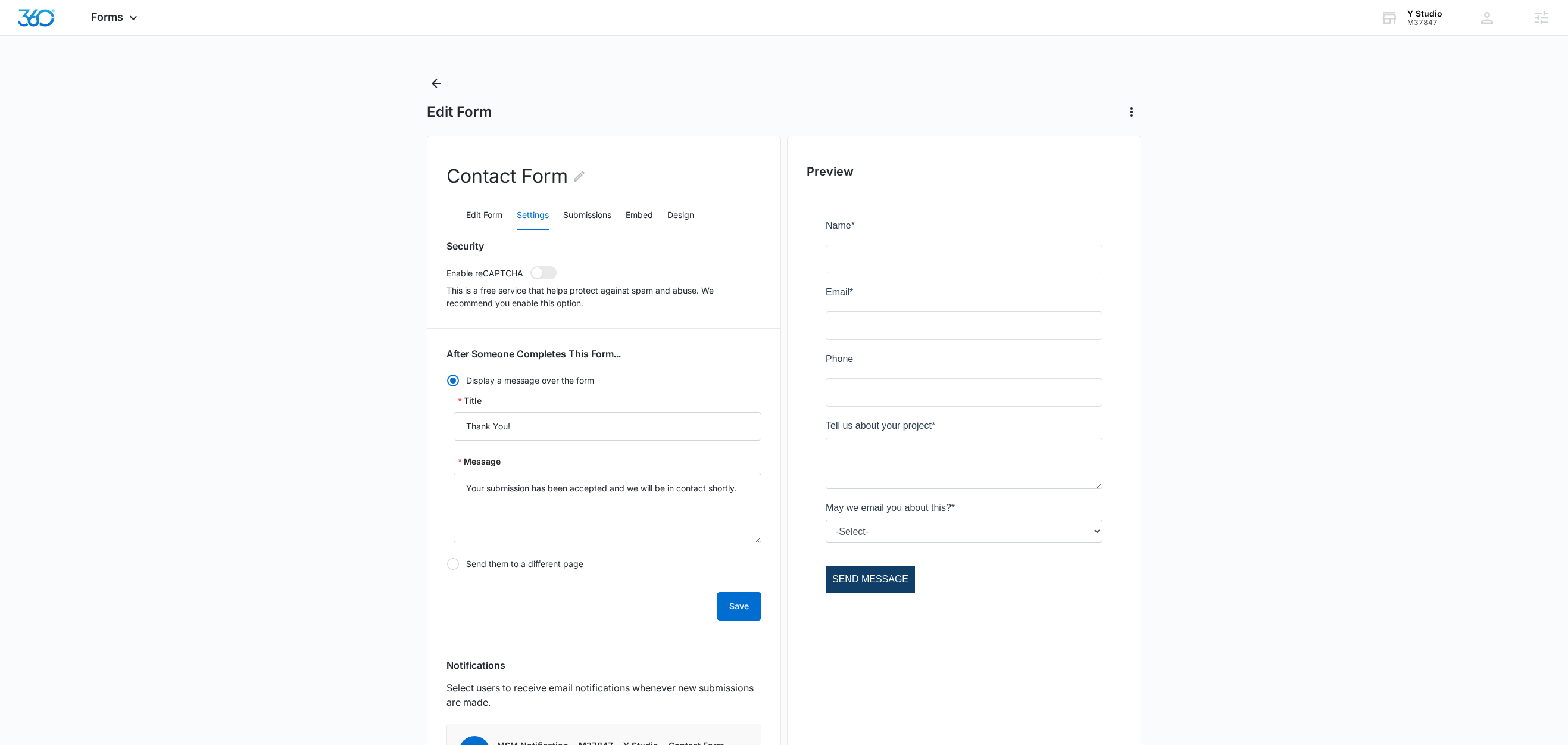
drag, startPoint x: 434, startPoint y: 237, endPoint x: 459, endPoint y: 239, distance: 25.1
click at [442, 238] on div "Contact Form Edit Form Settings Submissions Embed Design Security Enable reCAPT…" at bounding box center [604, 628] width 354 height 984
drag, startPoint x: 567, startPoint y: 289, endPoint x: 616, endPoint y: 291, distance: 49.0
click at [603, 291] on div "Security Enable reCAPTCHA This is a free service that helps protect against spa…" at bounding box center [604, 275] width 315 height 69
drag, startPoint x: 643, startPoint y: 301, endPoint x: 708, endPoint y: 295, distance: 65.3
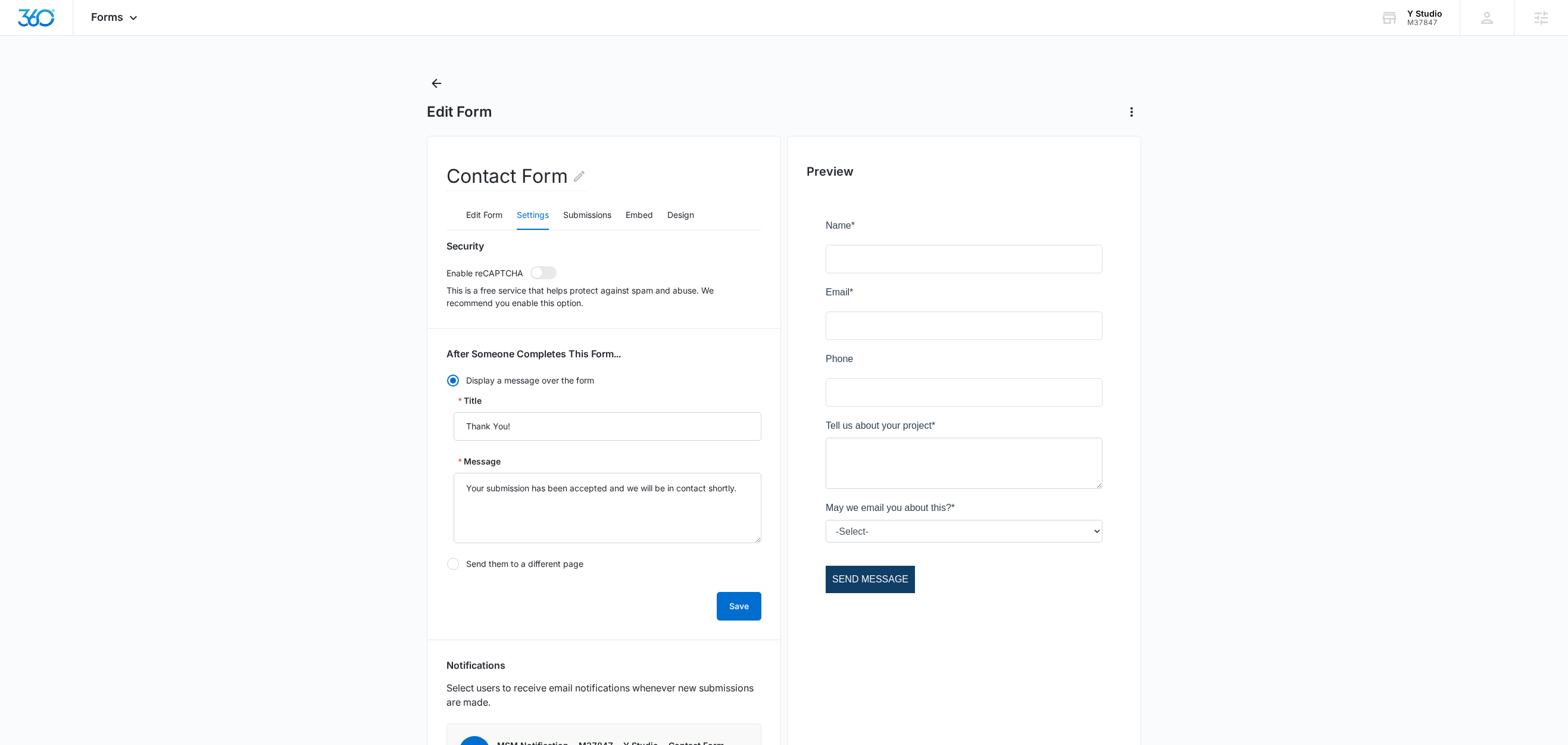
click at [653, 302] on p "This is a free service that helps protect against spam and abuse. We recommend …" at bounding box center [604, 296] width 315 height 25
click at [708, 295] on p "This is a free service that helps protect against spam and abuse. We recommend …" at bounding box center [604, 296] width 315 height 25
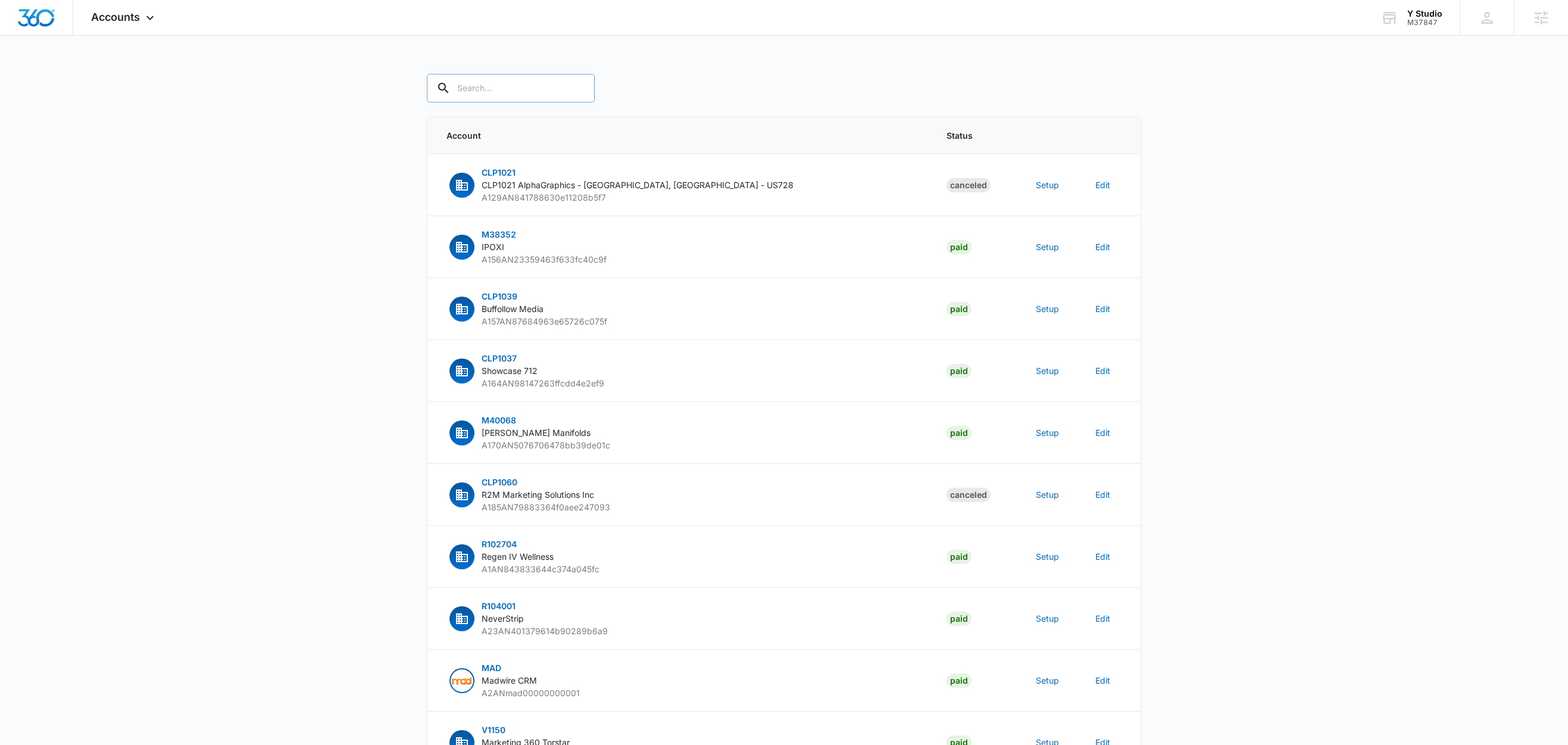
click at [525, 89] on input "text" at bounding box center [510, 88] width 168 height 29
paste input "M37847"
type input "M37847"
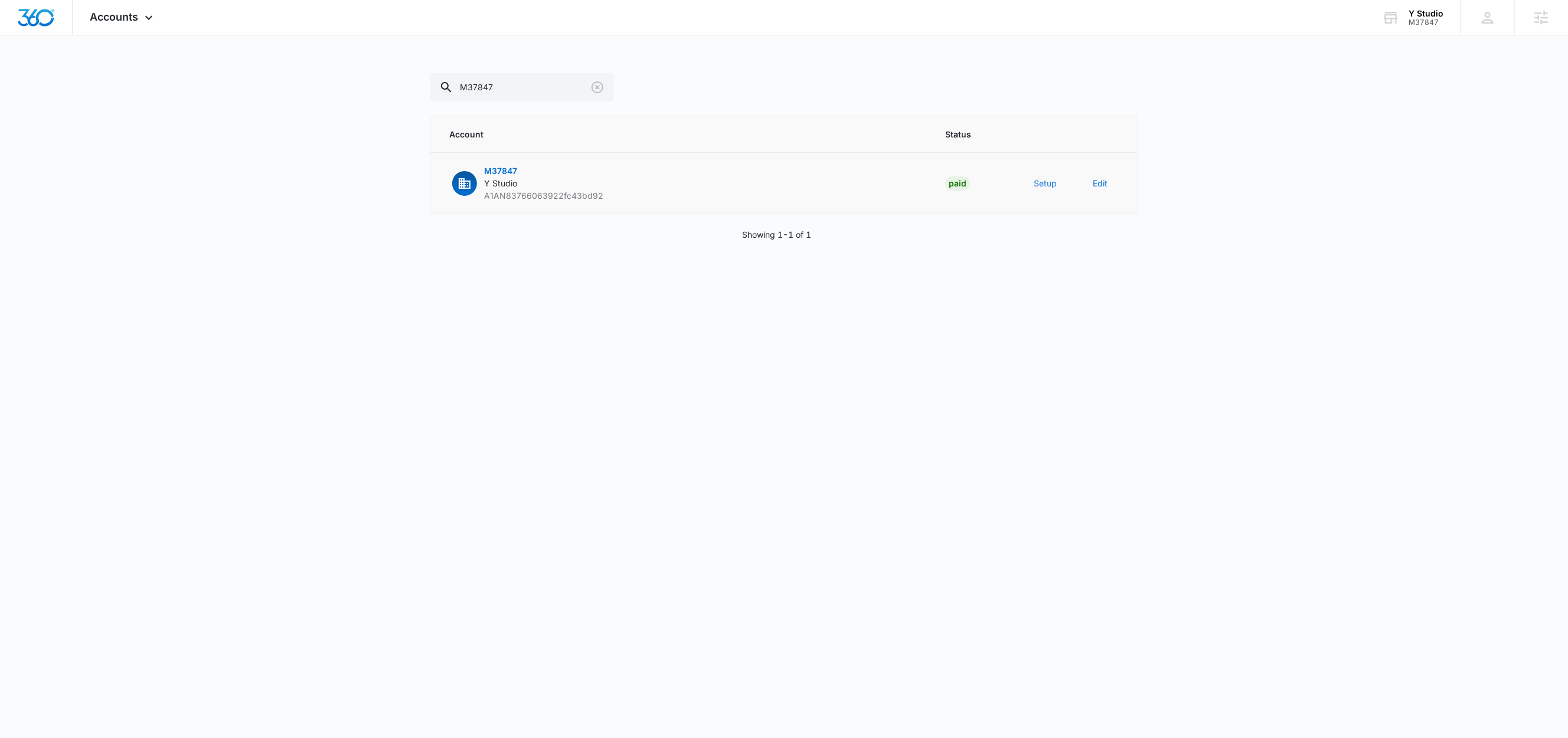
click at [1047, 182] on button "Setup" at bounding box center [1045, 183] width 23 height 12
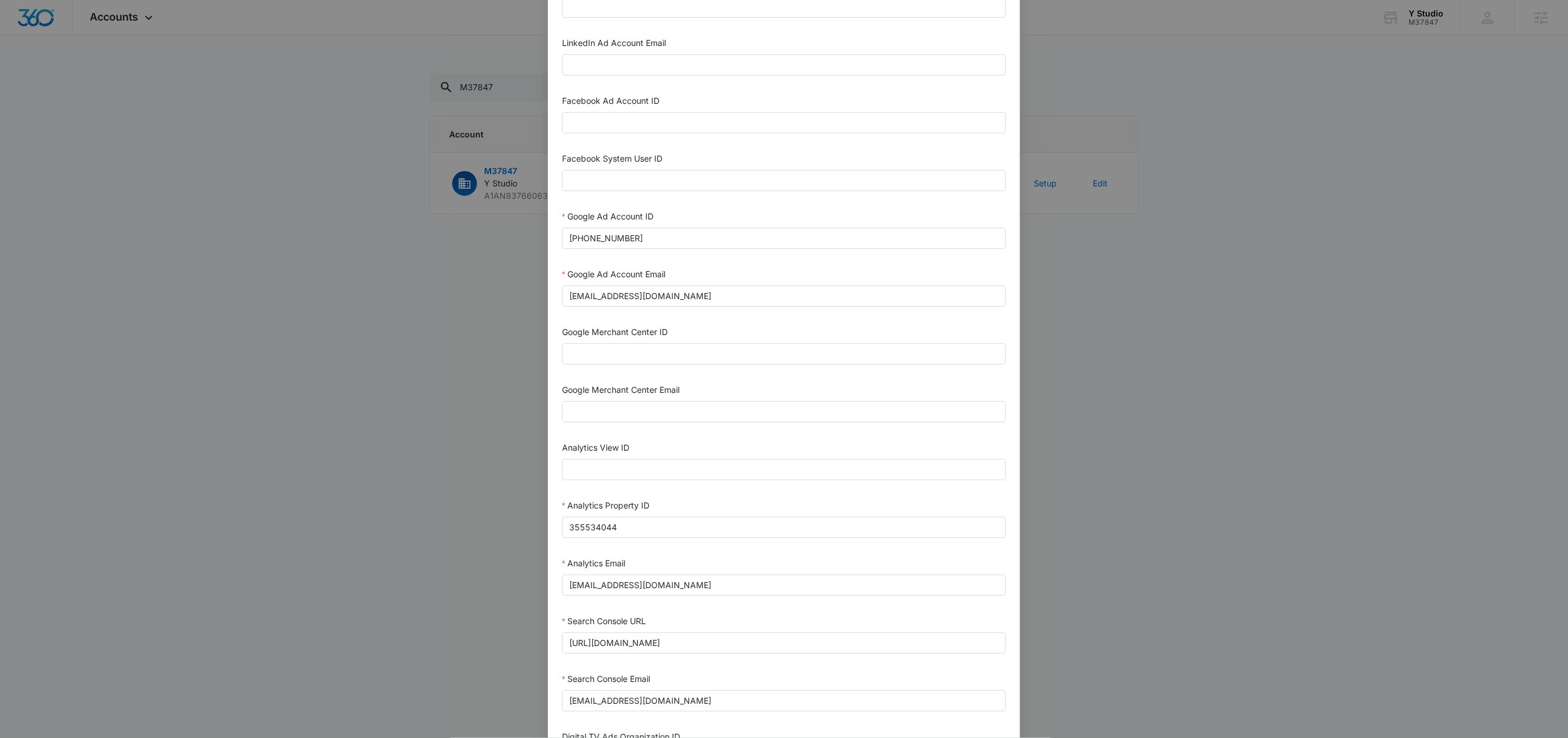
scroll to position [323, 0]
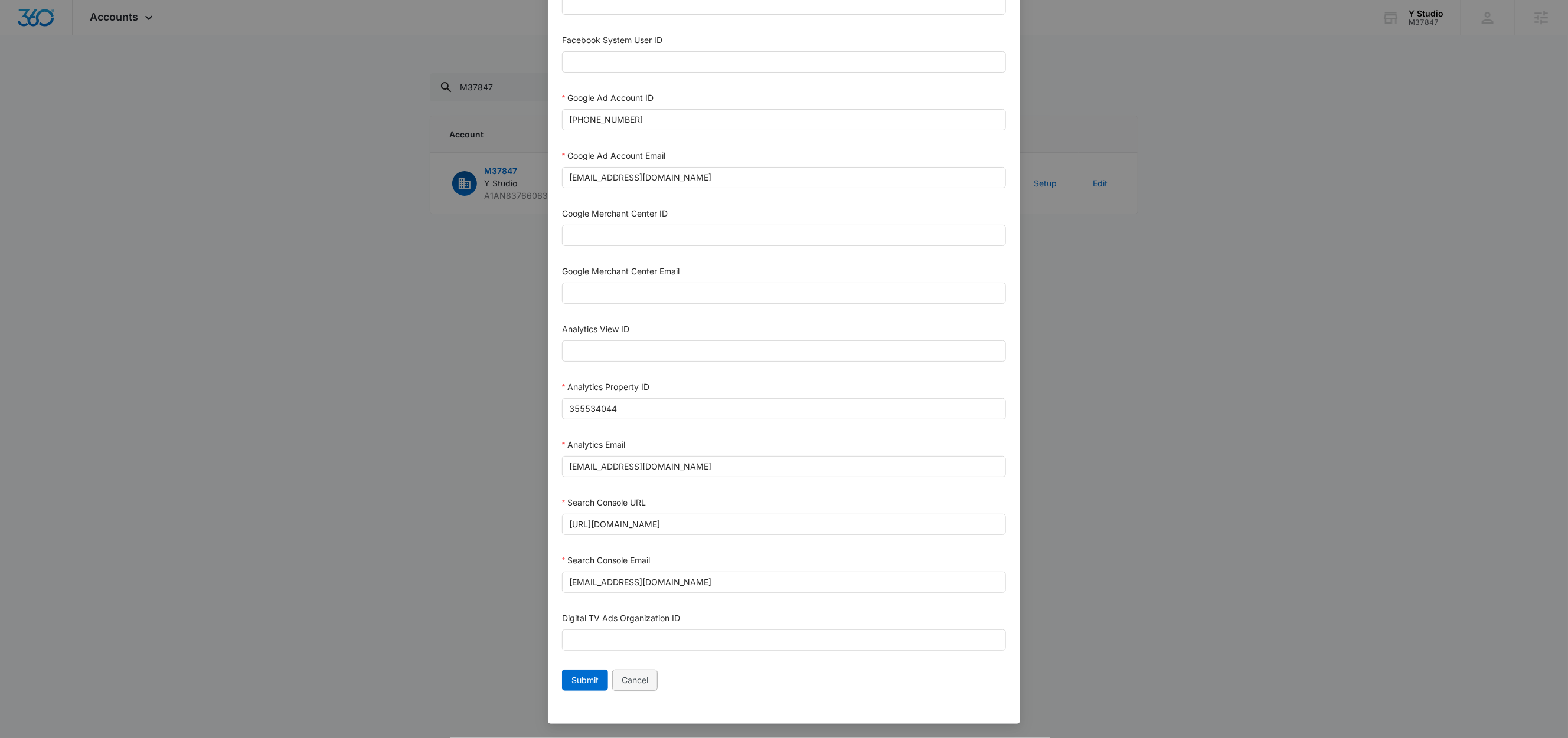
click at [626, 682] on span "Cancel" at bounding box center [634, 680] width 27 height 13
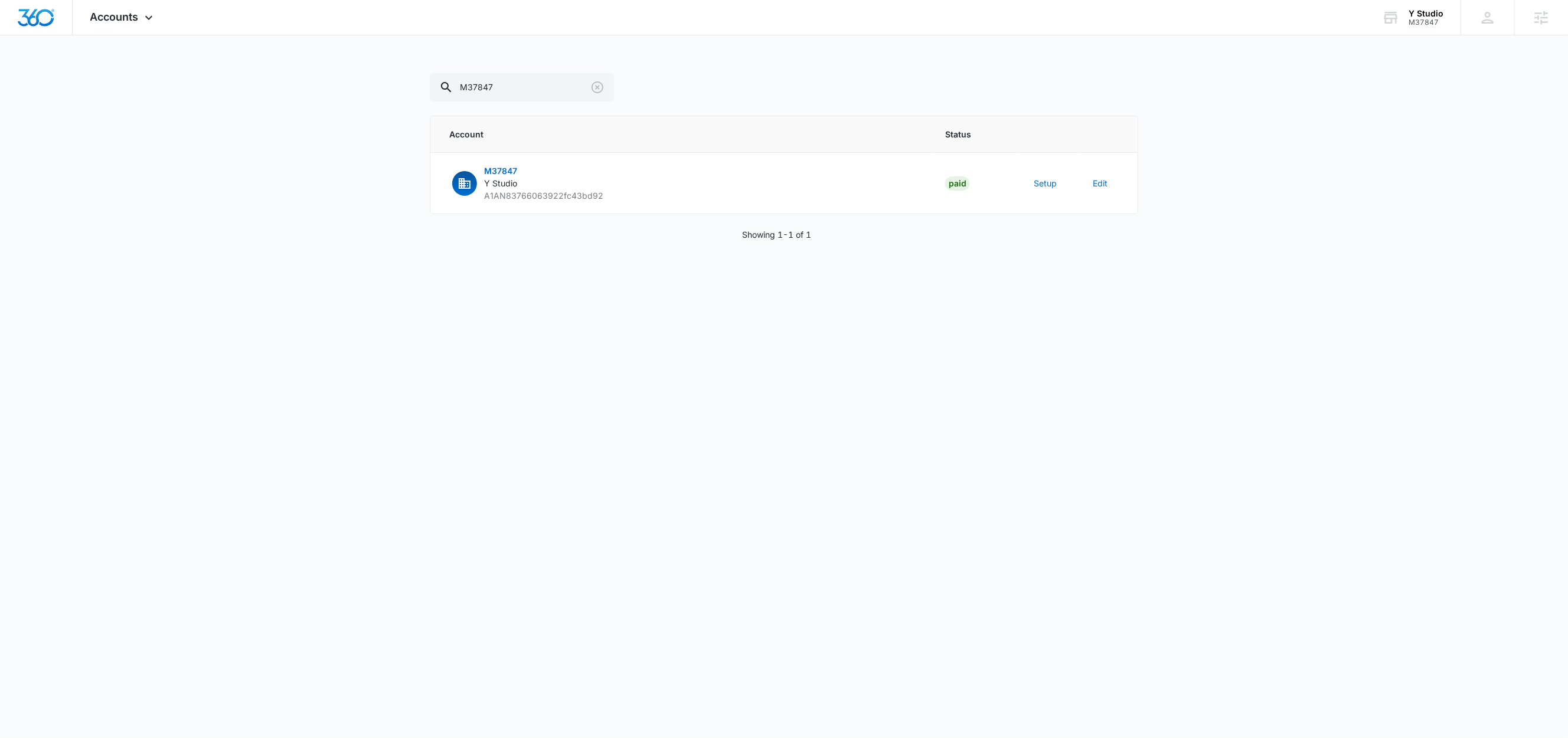
scroll to position [312, 0]
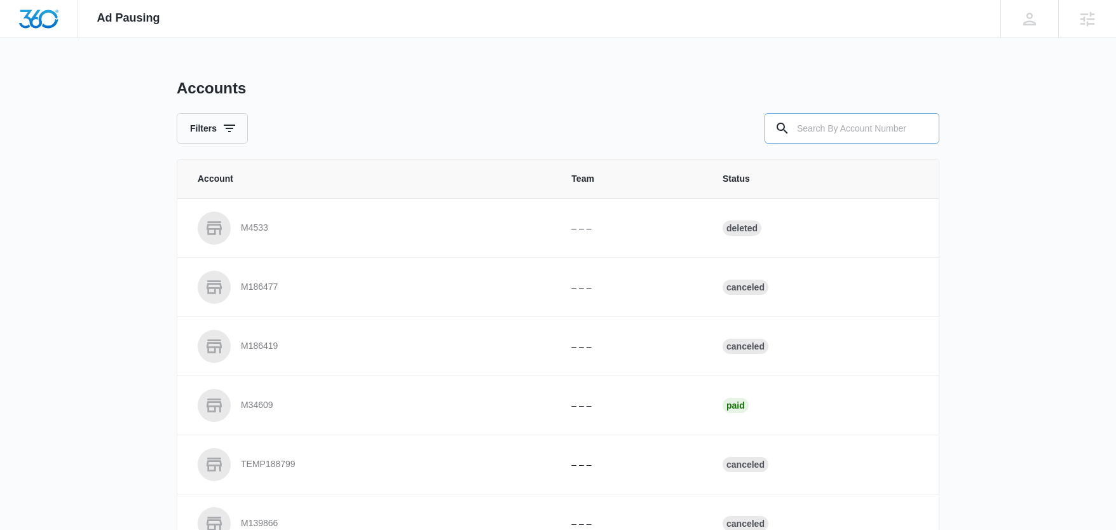
click at [822, 133] on input "text" at bounding box center [852, 128] width 175 height 31
paste input "M37847"
type input "M37847"
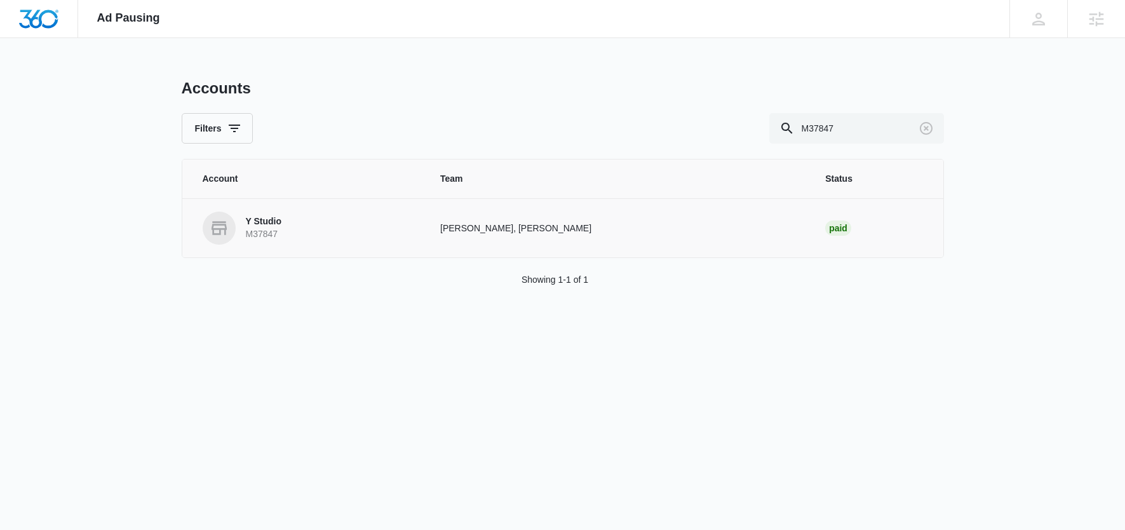
click at [264, 221] on p "Y Studio" at bounding box center [264, 221] width 36 height 13
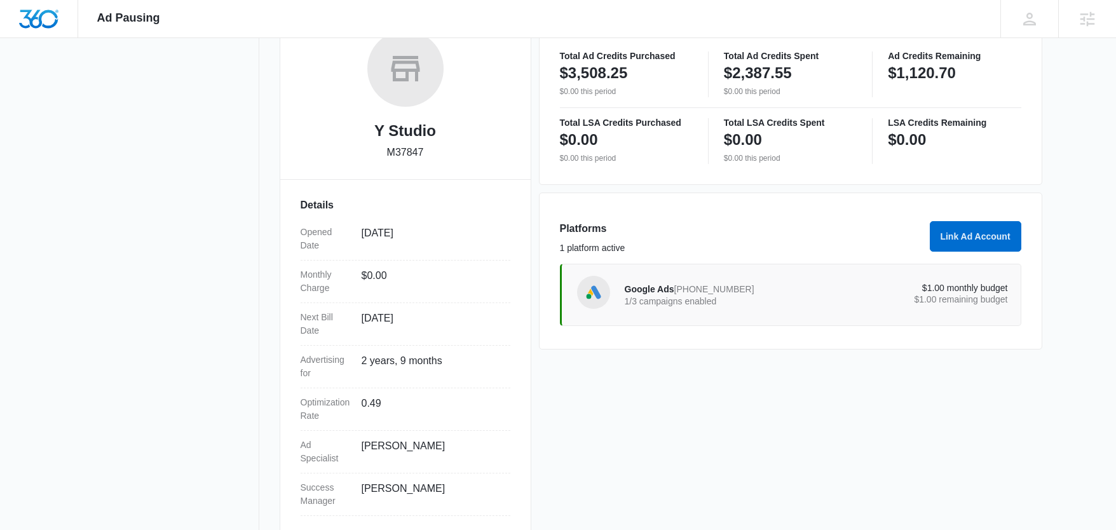
scroll to position [208, 0]
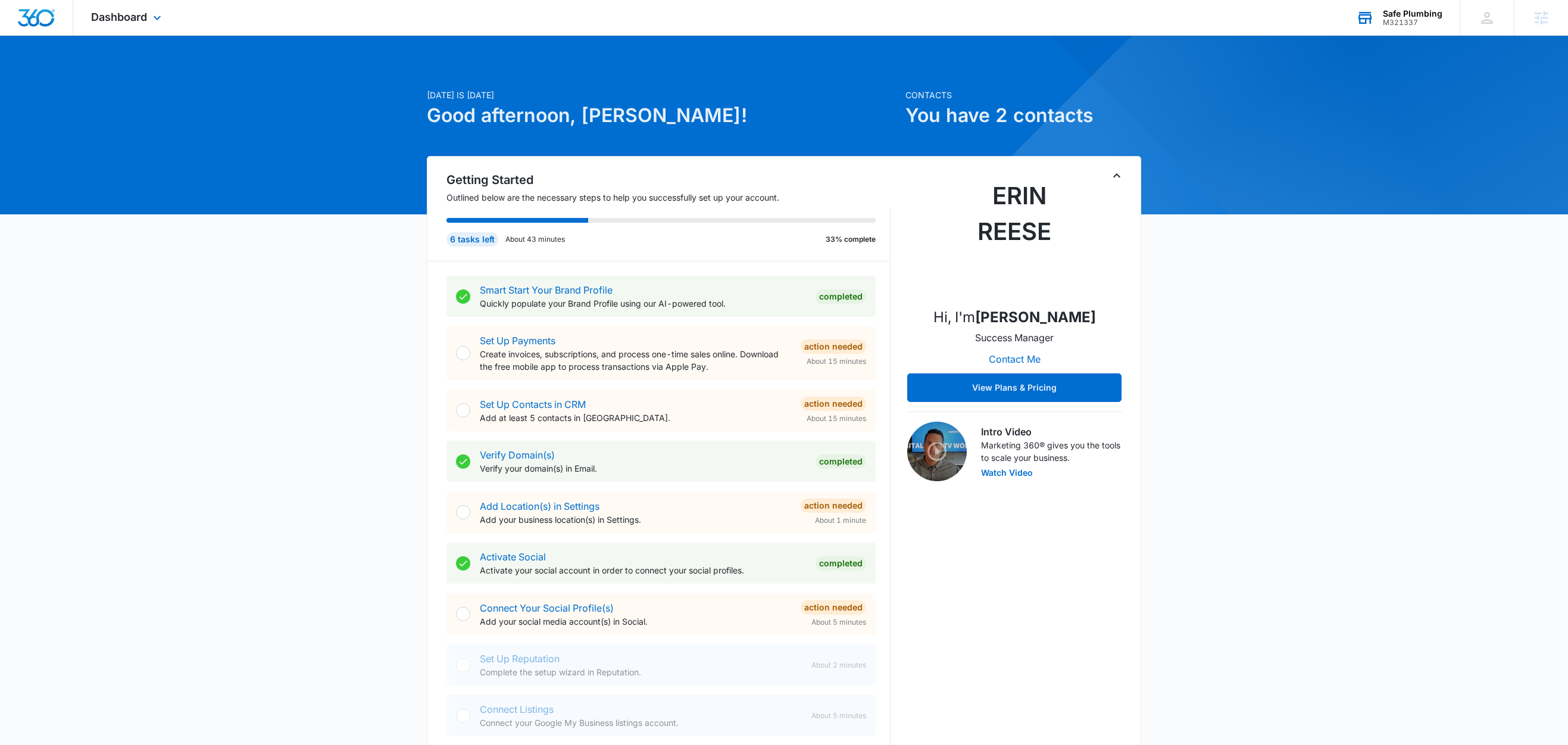
click at [1424, 12] on div "Safe Plumbing" at bounding box center [1413, 14] width 60 height 9
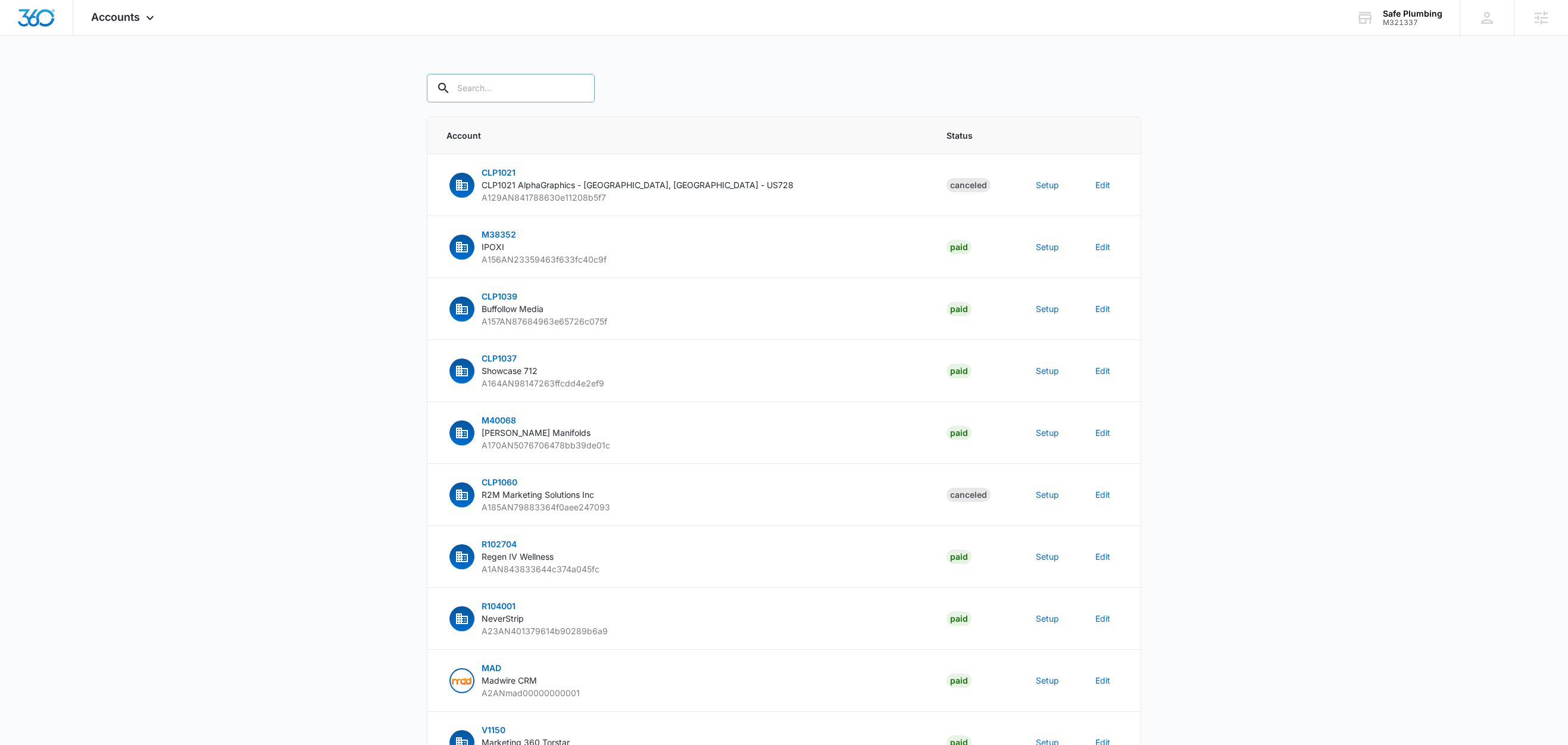
click at [535, 92] on input "text" at bounding box center [510, 88] width 168 height 29
paste input "M321337"
type input "M321337"
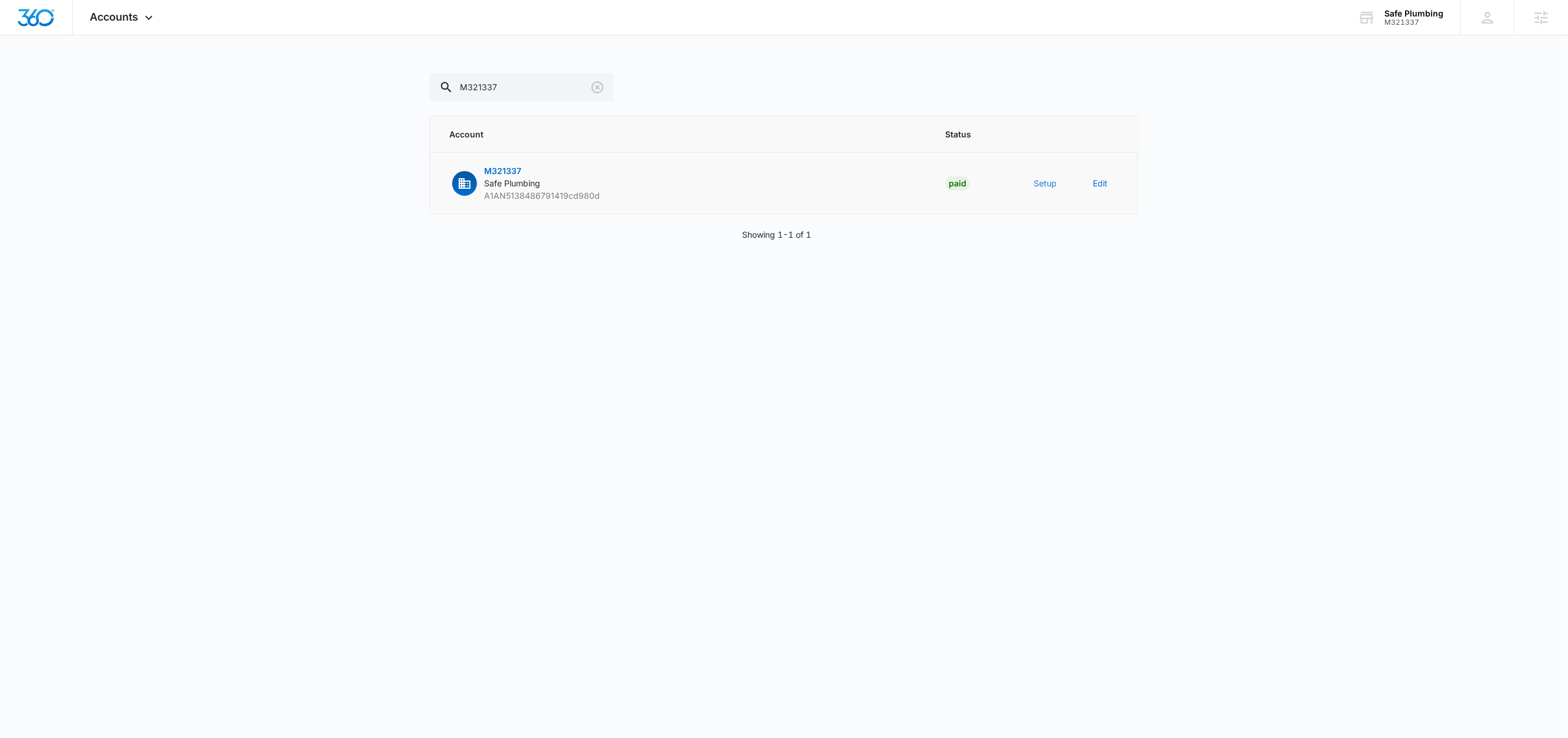
click at [1042, 180] on button "Setup" at bounding box center [1045, 183] width 23 height 12
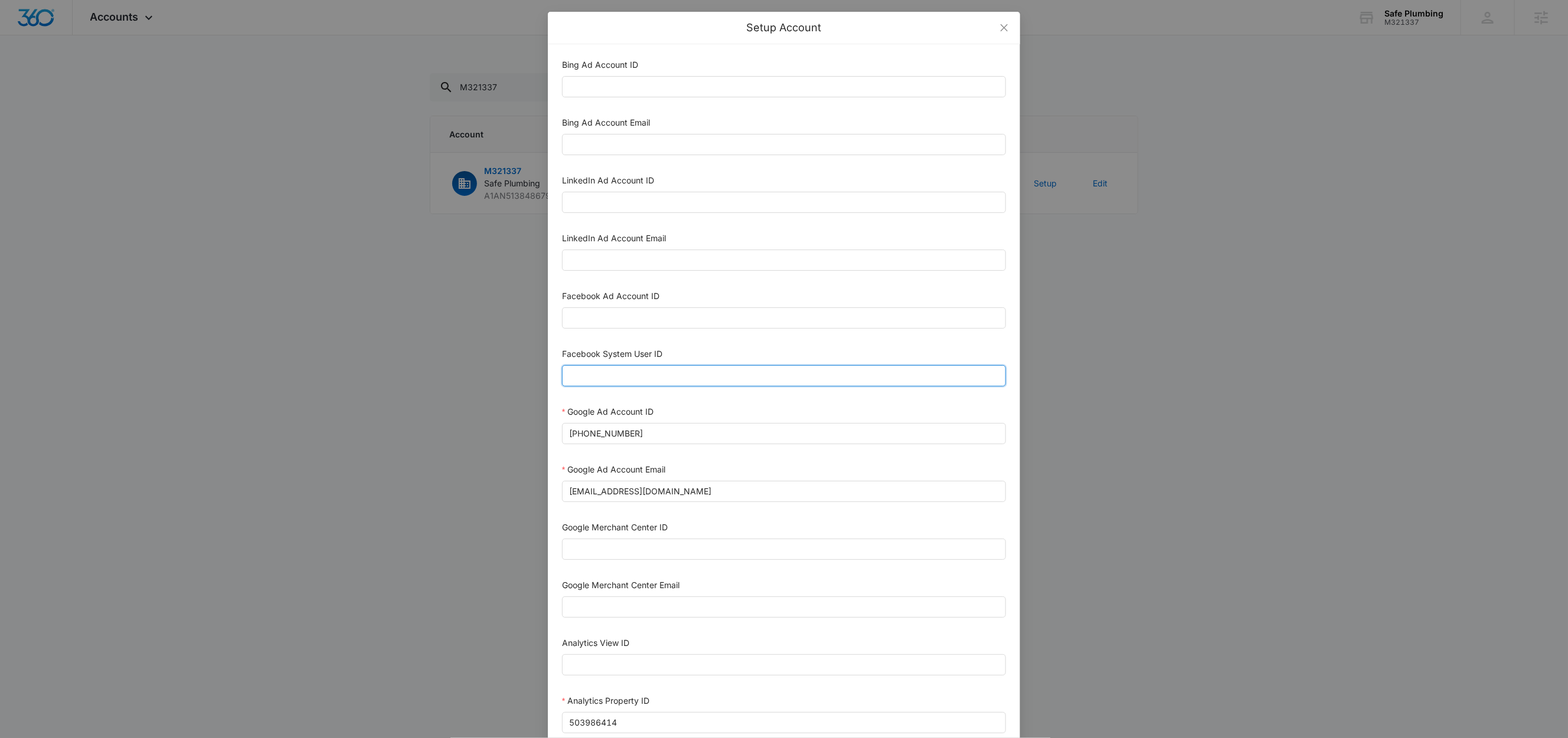
click at [629, 375] on input "Facebook System User ID" at bounding box center [784, 375] width 444 height 21
type input "1023954259108897"
click at [680, 347] on form "Bing Ad Account ID Bing Ad Account Email LinkedIn Ad Account ID LinkedIn Ad Acc…" at bounding box center [784, 534] width 444 height 951
click at [644, 323] on input "Facebook Ad Account ID" at bounding box center [784, 317] width 444 height 21
paste input "1994544201332474"
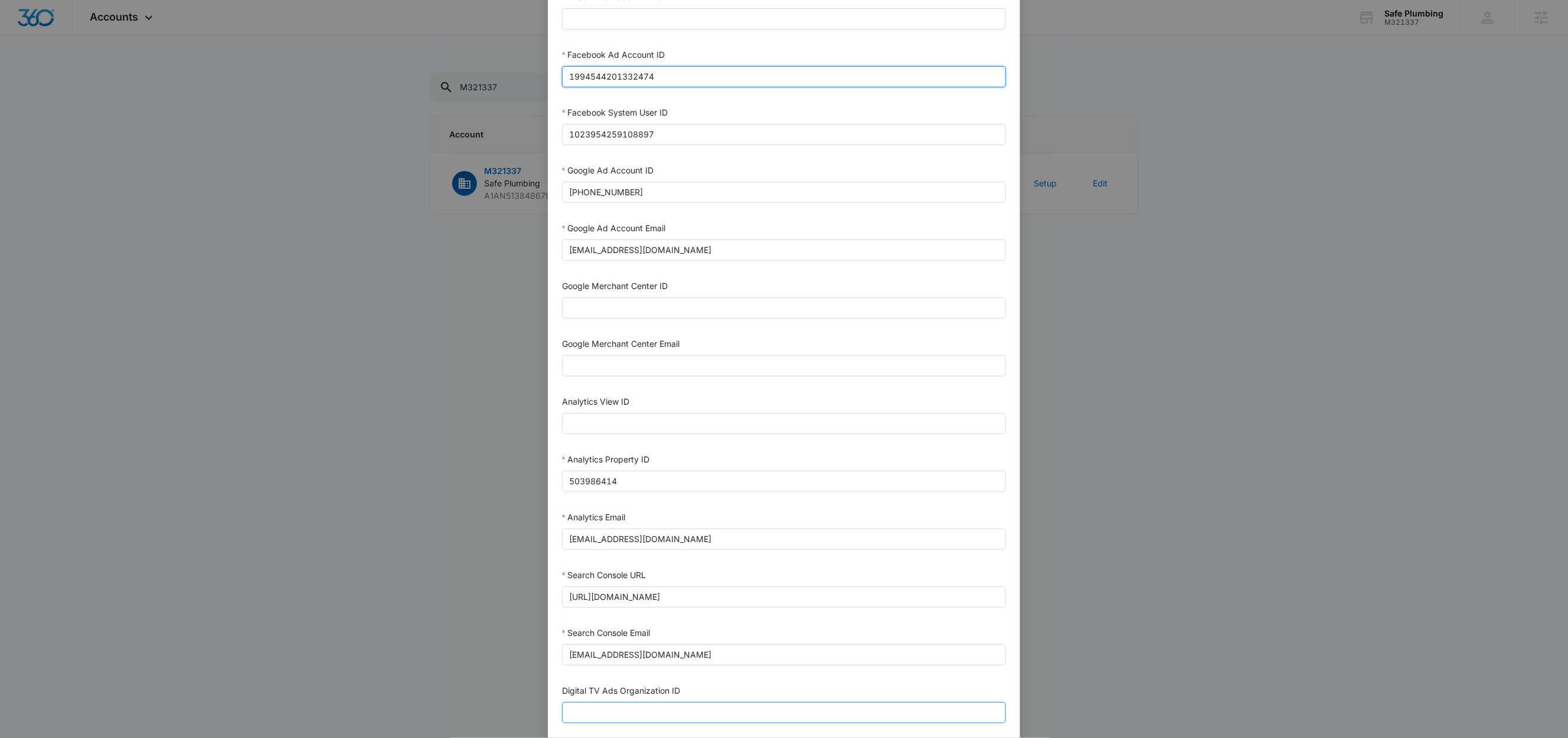
scroll to position [323, 0]
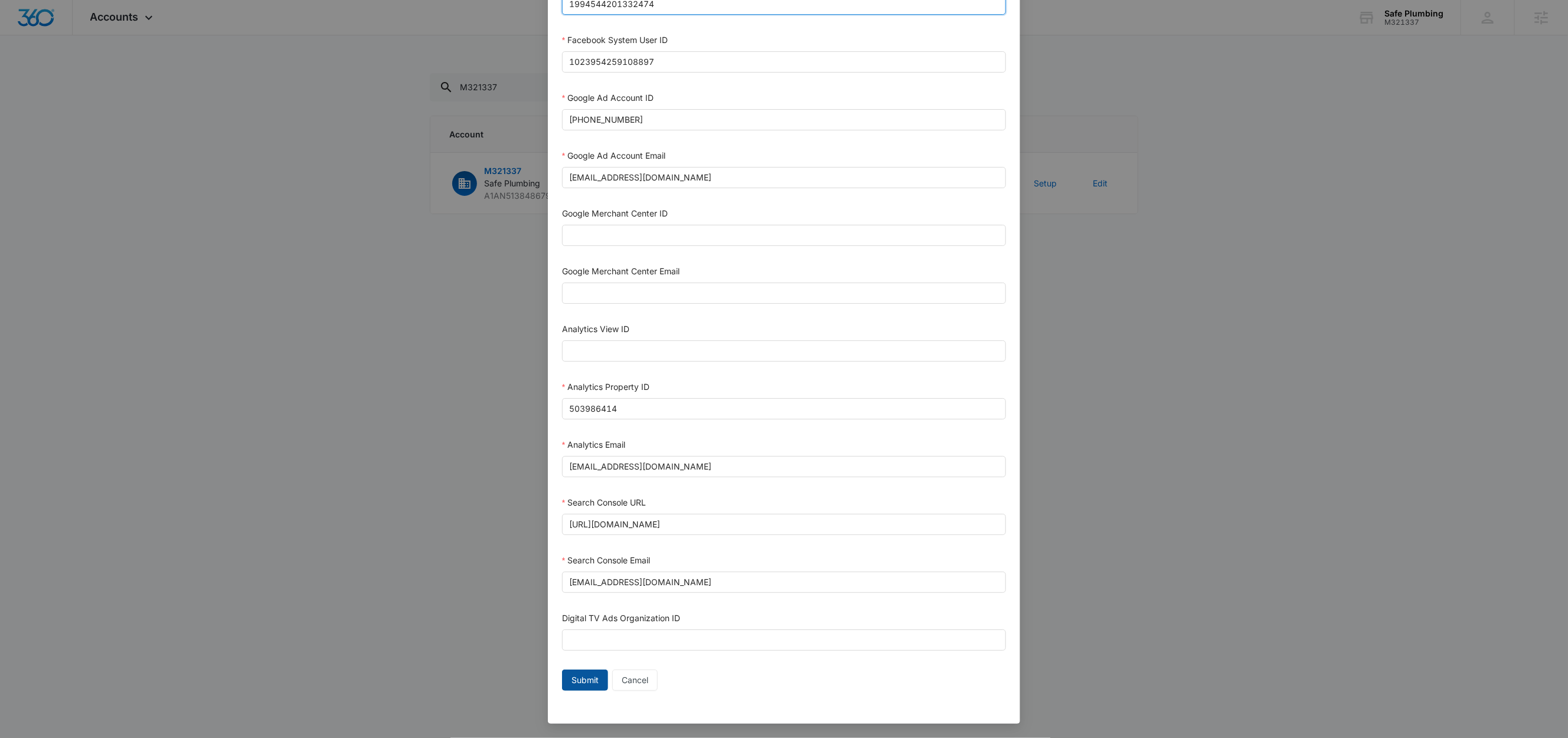
type input "1994544201332474"
click at [563, 683] on button "Submit" at bounding box center [585, 680] width 46 height 21
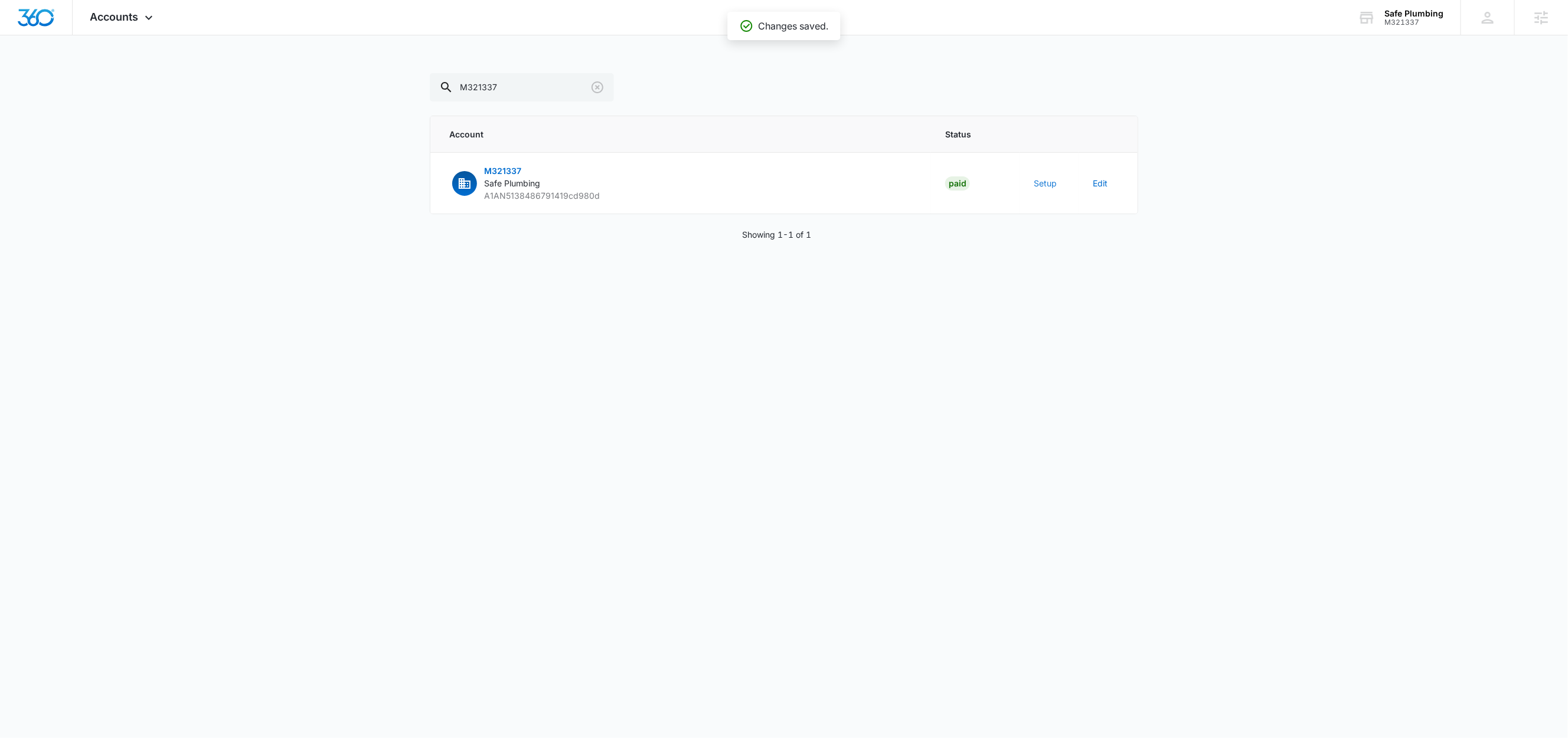
scroll to position [0, 0]
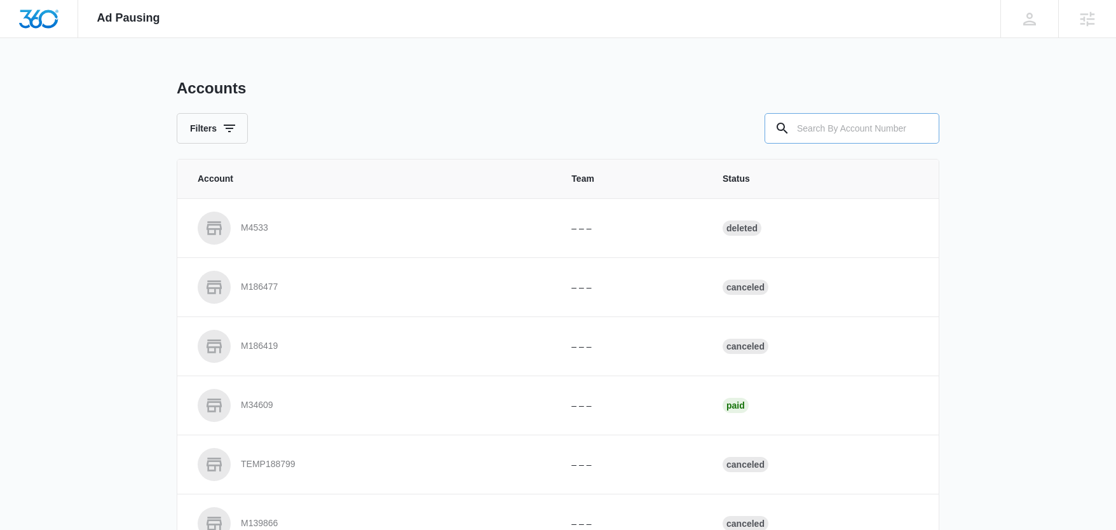
click at [848, 119] on input "text" at bounding box center [852, 128] width 175 height 31
paste input "M321337"
type input "M321337"
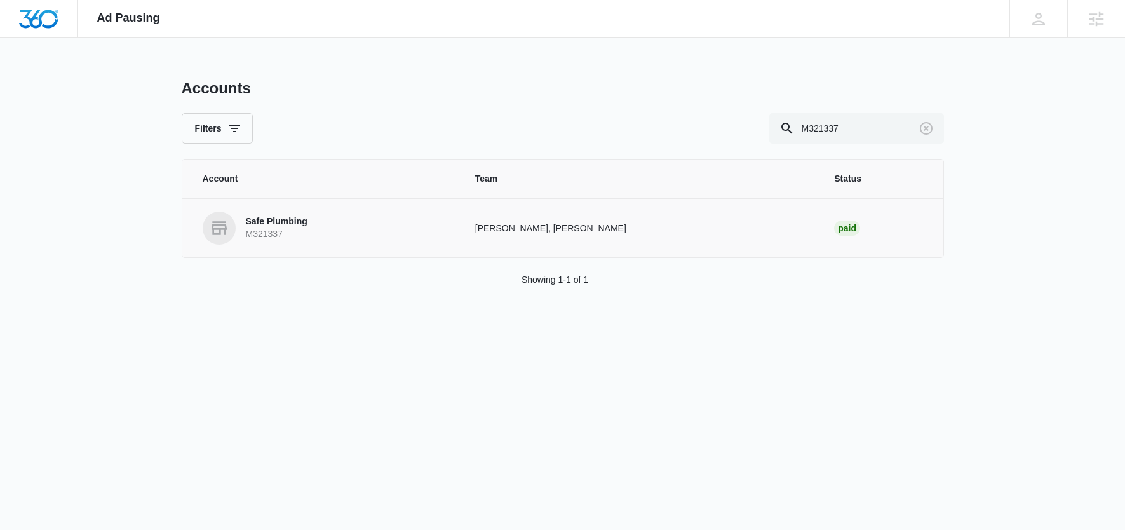
click at [297, 222] on p "Safe Plumbing" at bounding box center [277, 221] width 62 height 13
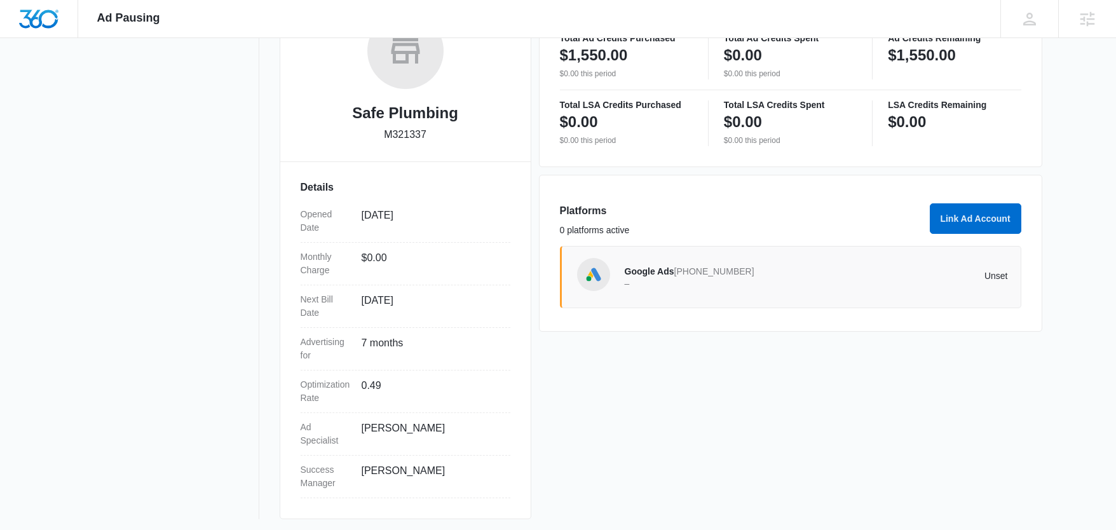
scroll to position [235, 0]
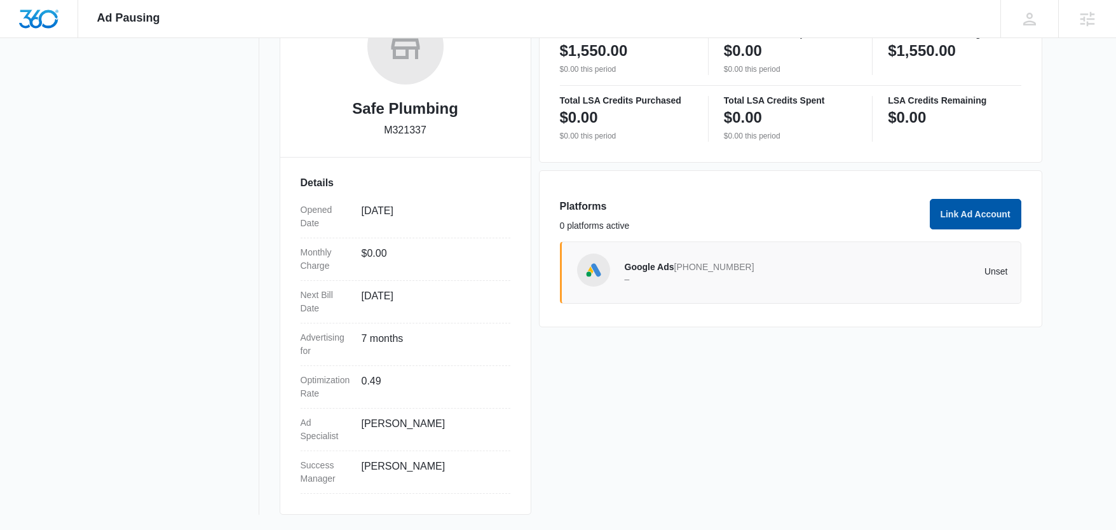
click at [964, 219] on button "Link Ad Account" at bounding box center [976, 214] width 92 height 31
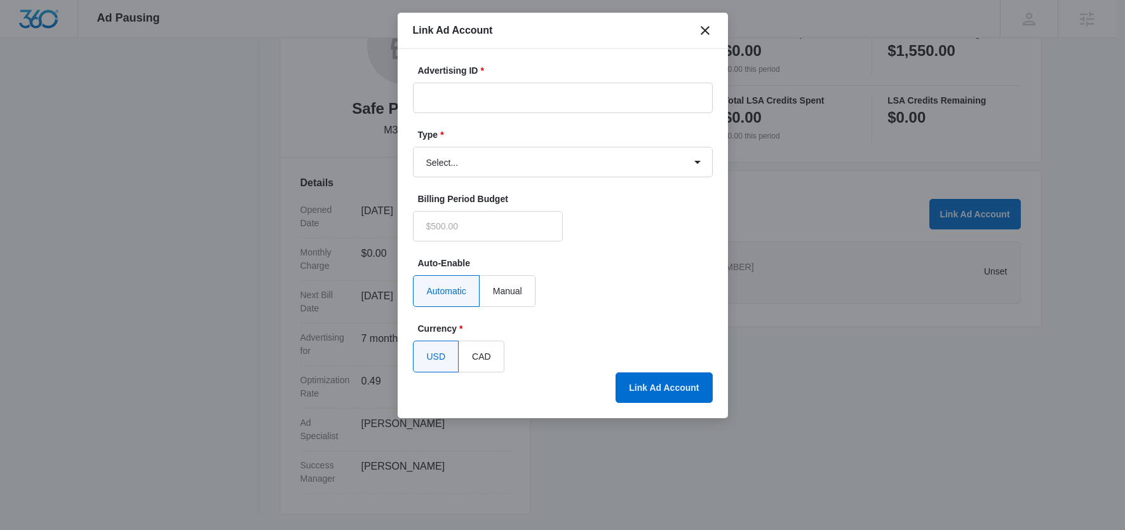
type input "$0.00"
click at [479, 111] on input "Advertising ID *" at bounding box center [563, 98] width 300 height 31
paste input "1994544201332474"
type input "1994544201332474"
click at [462, 164] on select "Select... Bing Ads Facebook Ads Google Ads" at bounding box center [563, 162] width 300 height 31
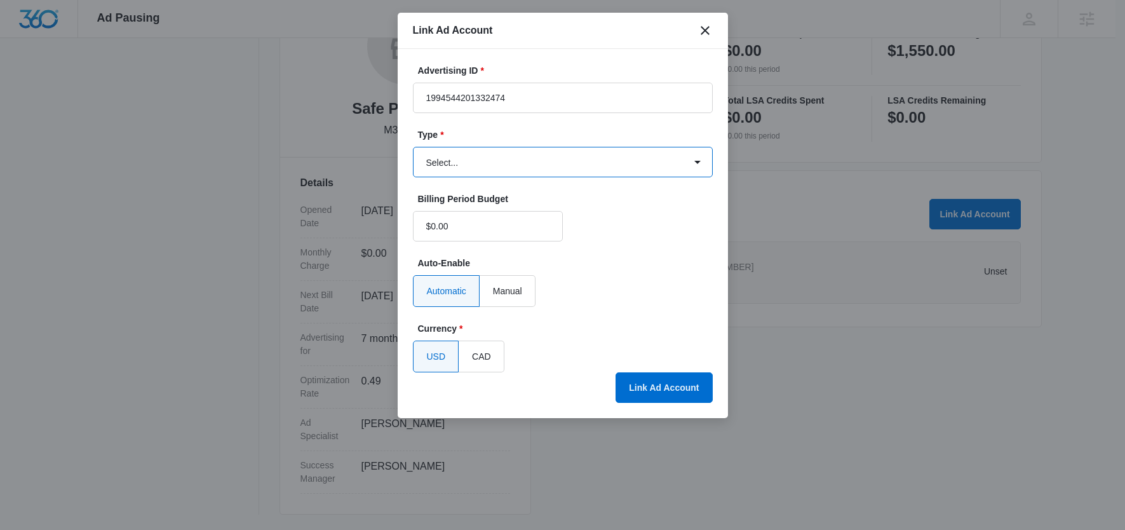
select select "facebook"
click at [413, 147] on select "Select... Bing Ads Facebook Ads Google Ads" at bounding box center [563, 162] width 300 height 31
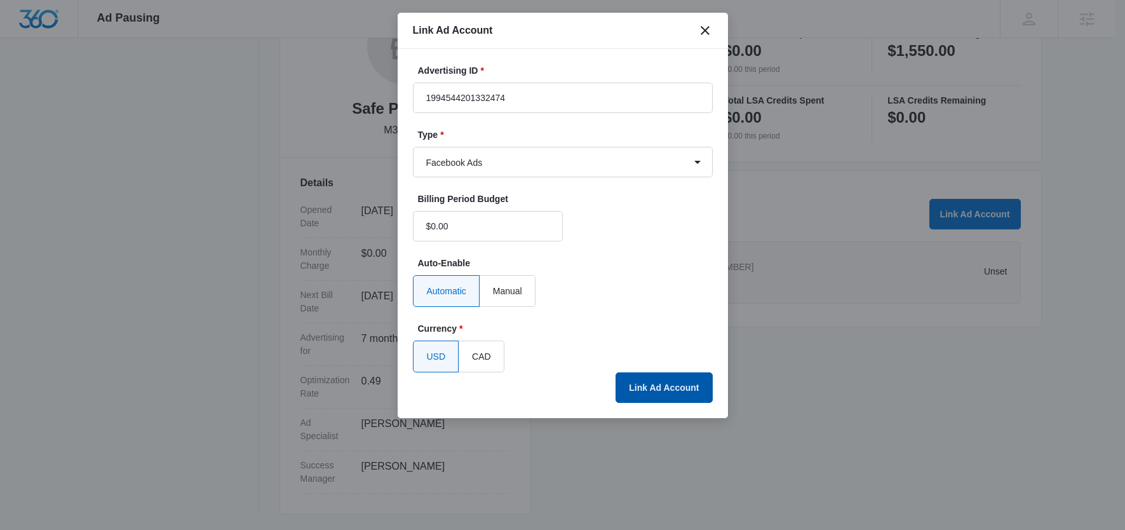
click at [643, 383] on button "Link Ad Account" at bounding box center [664, 387] width 97 height 31
